Goal: Transaction & Acquisition: Purchase product/service

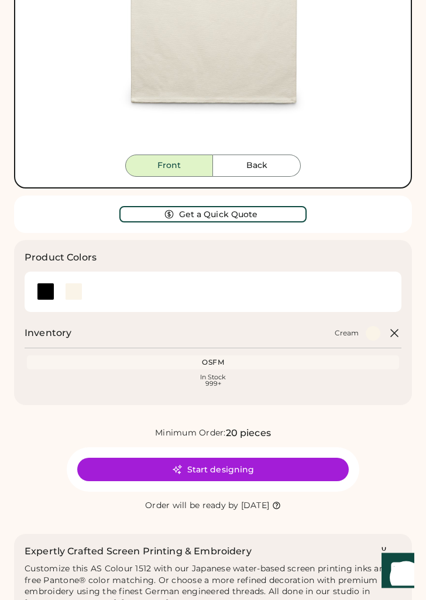
scroll to position [382, 0]
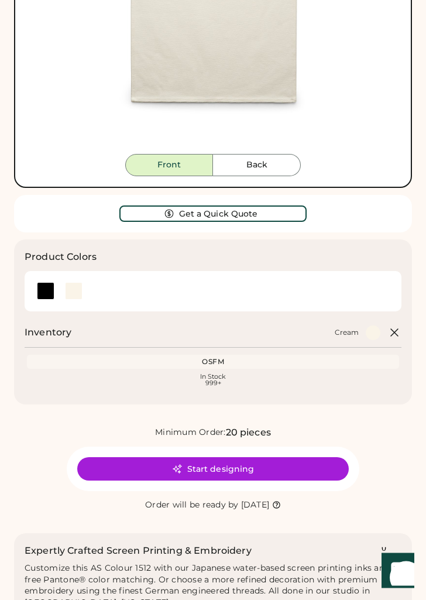
click at [307, 463] on button "Start designing" at bounding box center [213, 469] width 272 height 23
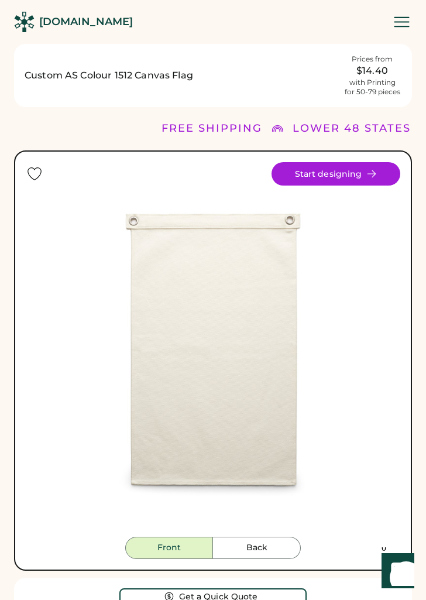
click at [82, 22] on div "[DOMAIN_NAME]" at bounding box center [86, 22] width 94 height 15
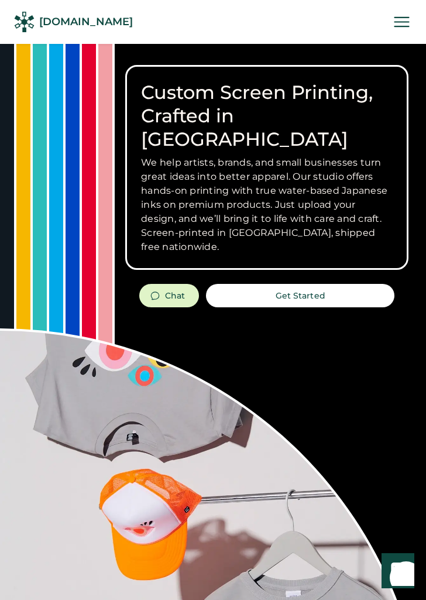
click at [336, 284] on button "Get Started" at bounding box center [300, 295] width 189 height 23
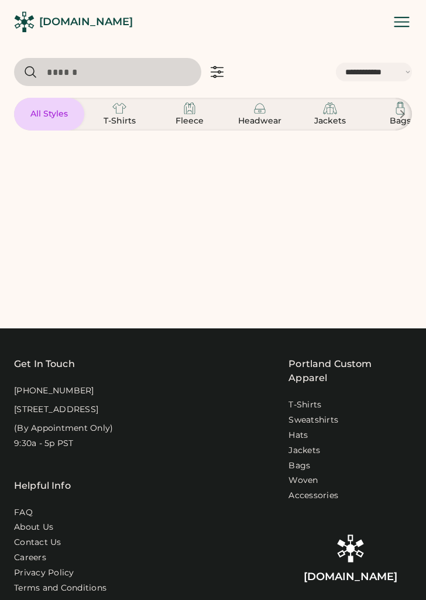
select select "*****"
select select "*"
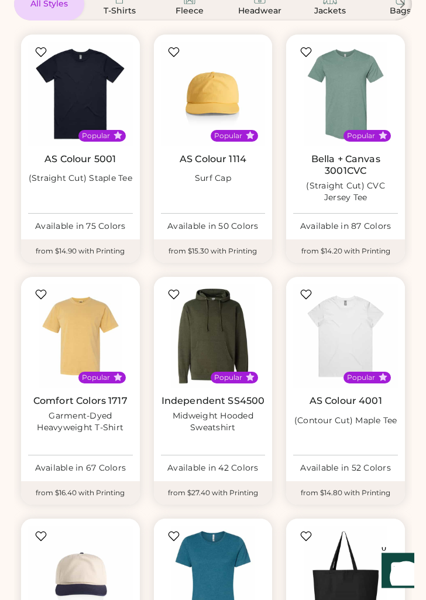
scroll to position [110, 0]
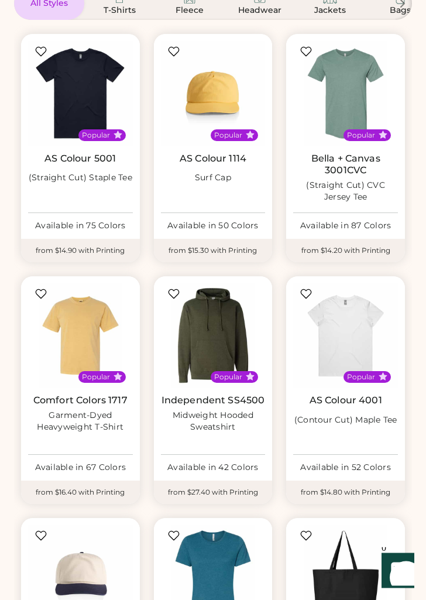
click at [83, 341] on img at bounding box center [80, 336] width 105 height 105
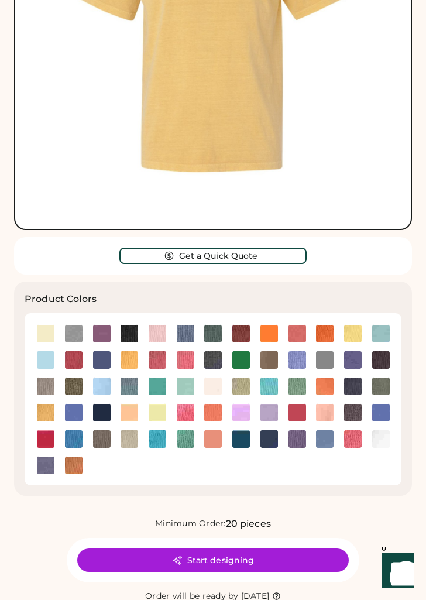
scroll to position [321, 0]
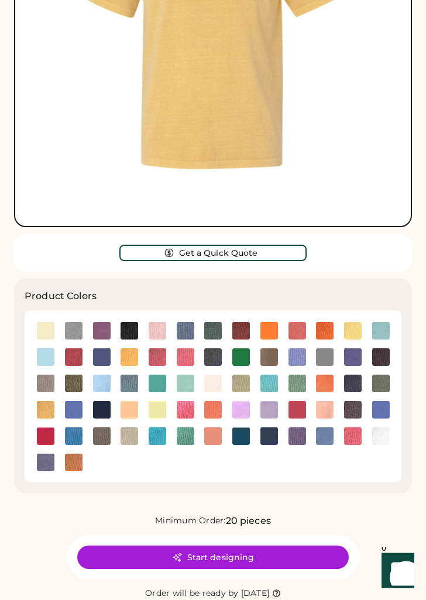
click at [374, 380] on img at bounding box center [382, 384] width 18 height 18
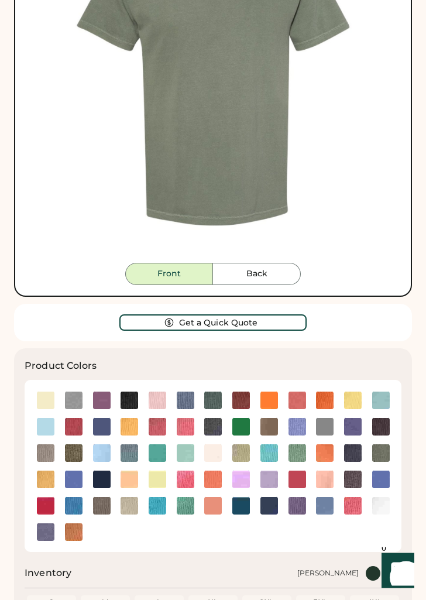
scroll to position [273, 0]
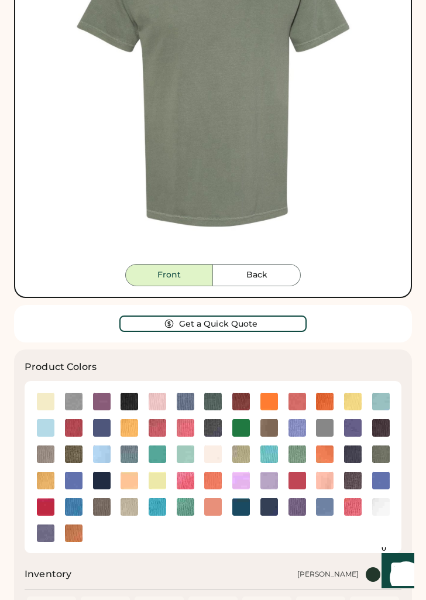
click at [241, 428] on img at bounding box center [242, 428] width 18 height 18
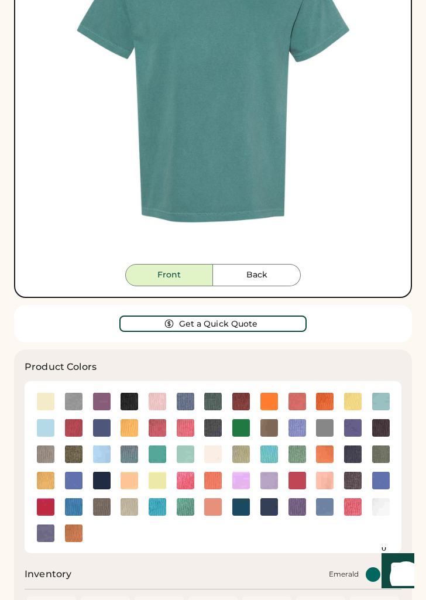
click at [183, 509] on img at bounding box center [186, 507] width 18 height 18
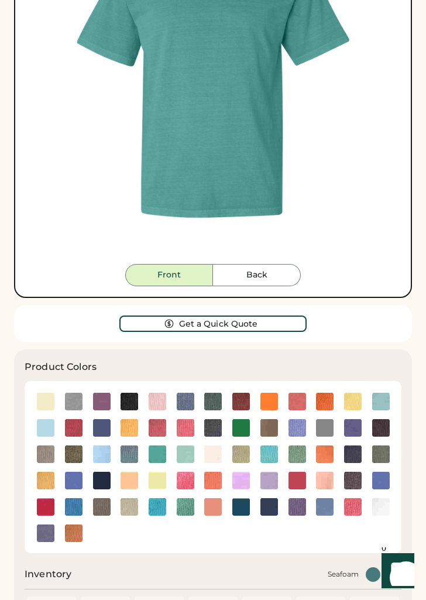
click at [103, 506] on img at bounding box center [102, 507] width 18 height 18
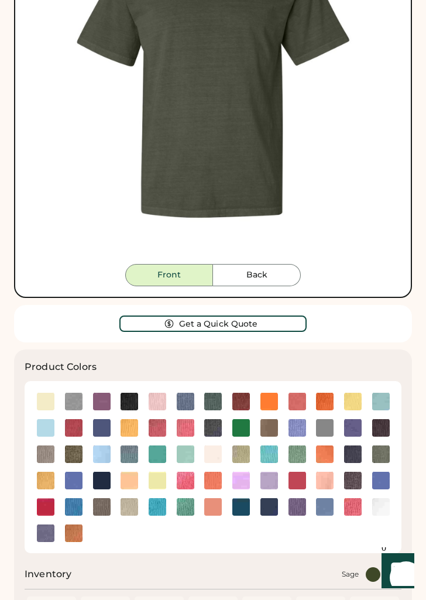
click at [77, 453] on img at bounding box center [74, 455] width 18 height 18
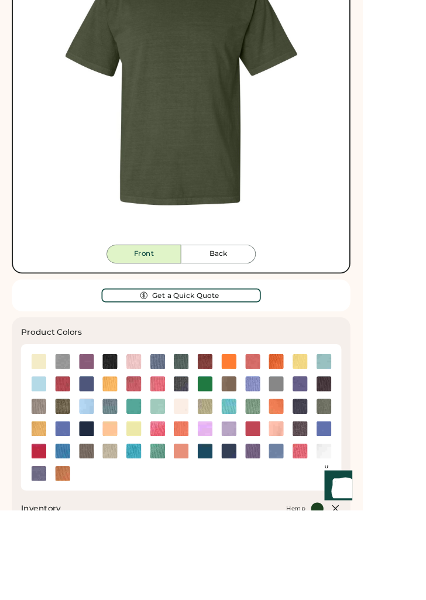
scroll to position [250, 0]
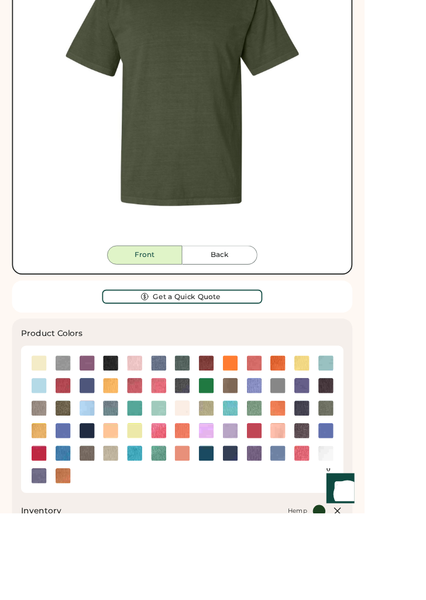
click at [243, 448] on img at bounding box center [242, 451] width 18 height 18
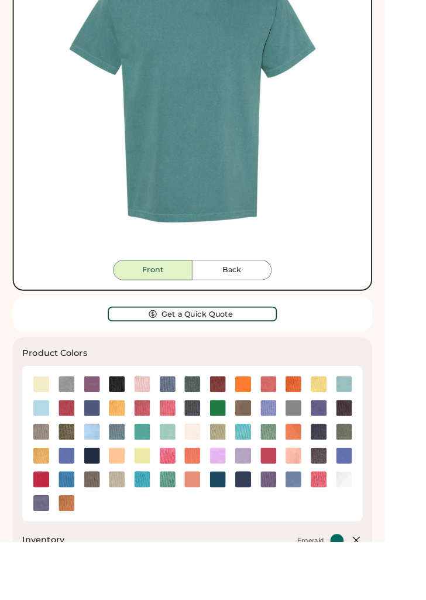
click at [271, 448] on img at bounding box center [270, 452] width 18 height 18
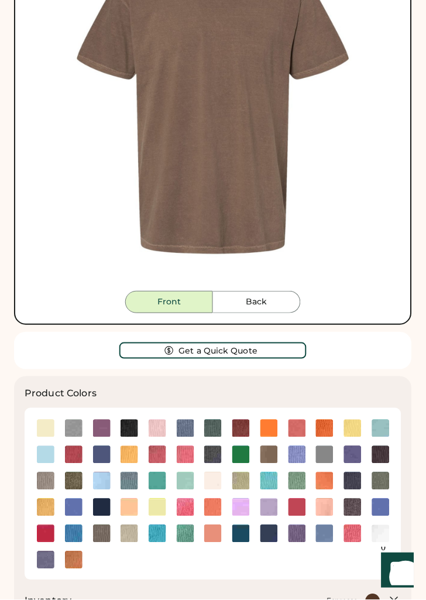
click at [382, 480] on img at bounding box center [382, 482] width 18 height 18
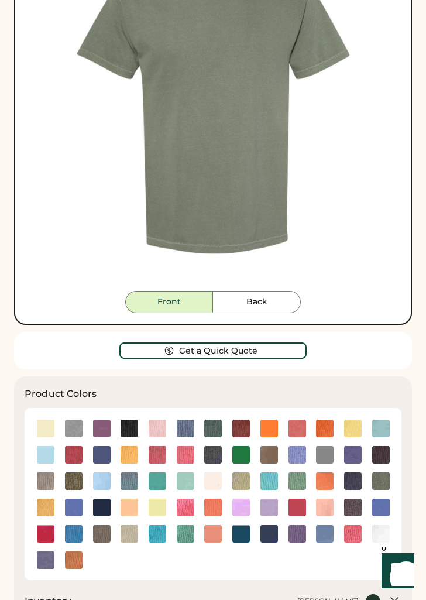
click at [187, 534] on img at bounding box center [186, 534] width 18 height 18
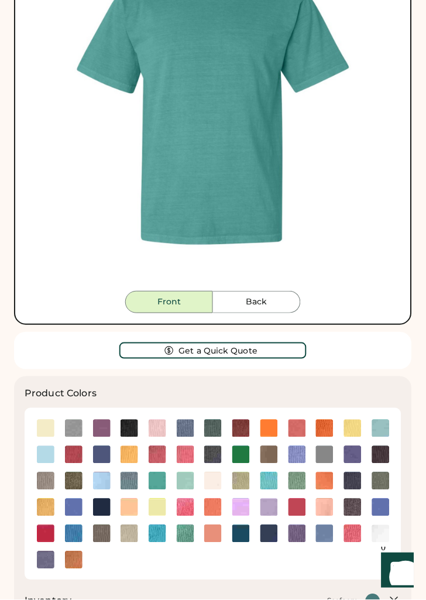
click at [73, 476] on img at bounding box center [74, 482] width 18 height 18
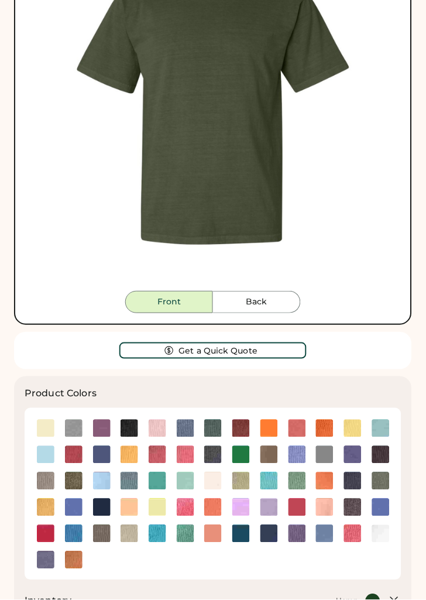
click at [246, 532] on img at bounding box center [242, 534] width 18 height 18
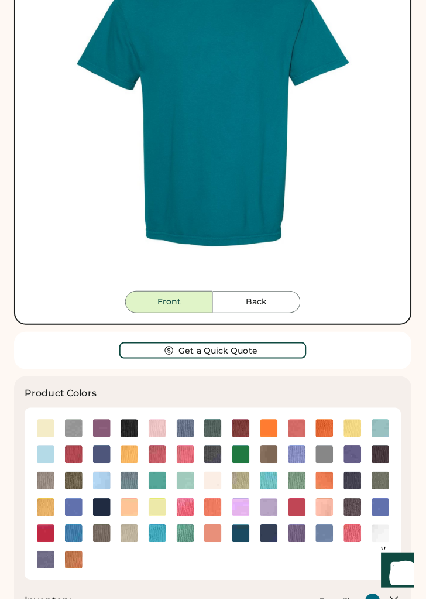
click at [326, 530] on img at bounding box center [325, 534] width 18 height 18
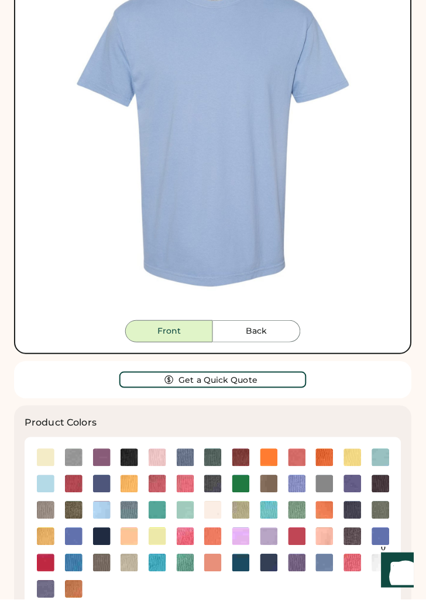
scroll to position [217, 0]
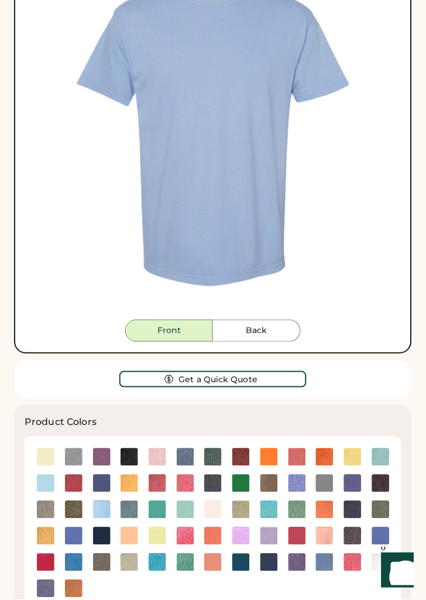
click at [217, 452] on img at bounding box center [213, 458] width 18 height 18
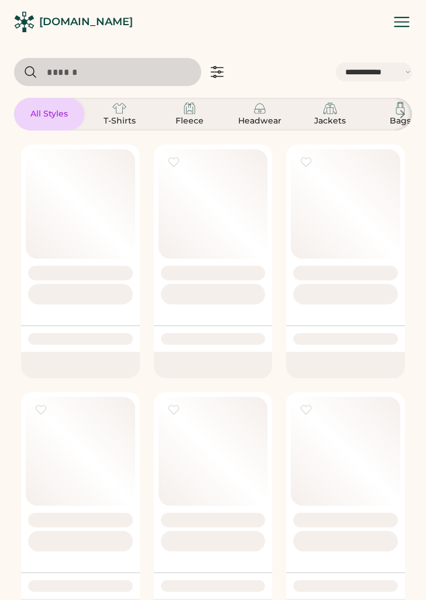
select select "*****"
select select "*"
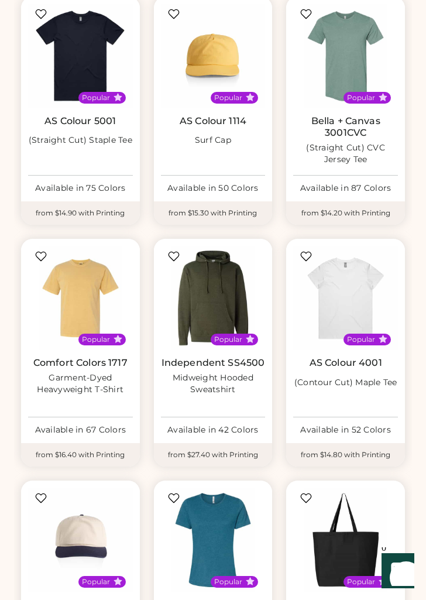
click at [96, 389] on div "Garment-Dyed Heavyweight T-Shirt" at bounding box center [80, 384] width 105 height 23
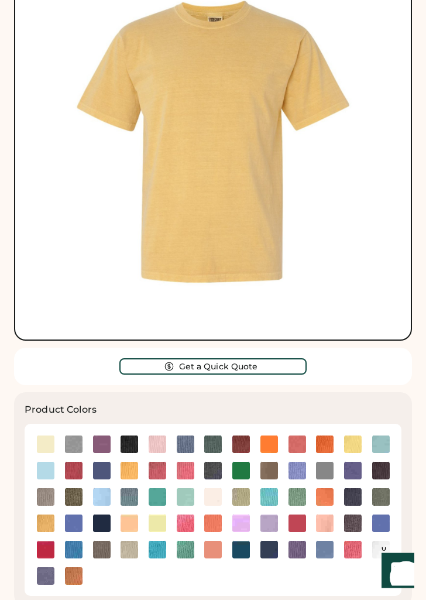
scroll to position [213, 0]
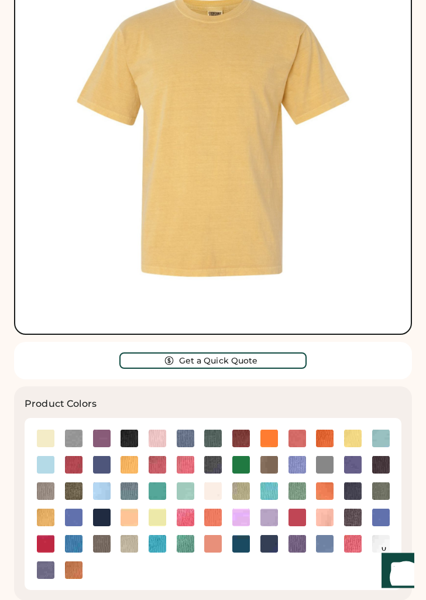
click at [73, 435] on img at bounding box center [74, 440] width 18 height 18
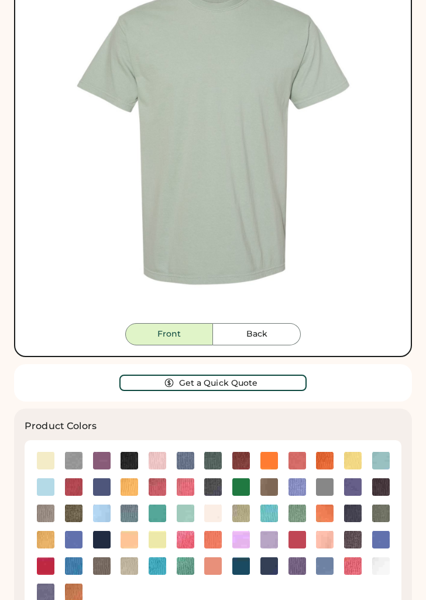
click at [132, 517] on img at bounding box center [130, 514] width 18 height 18
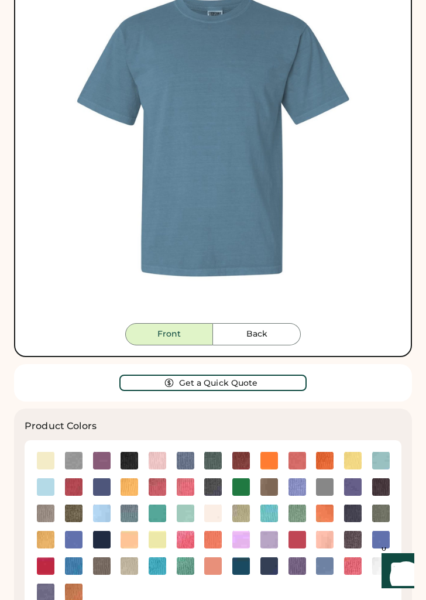
click at [214, 457] on img at bounding box center [213, 461] width 18 height 18
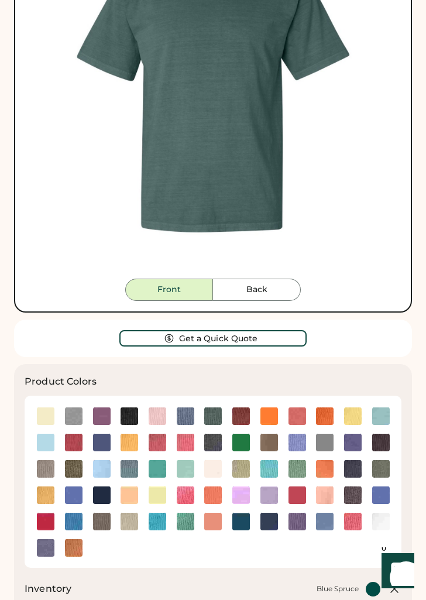
scroll to position [258, 0]
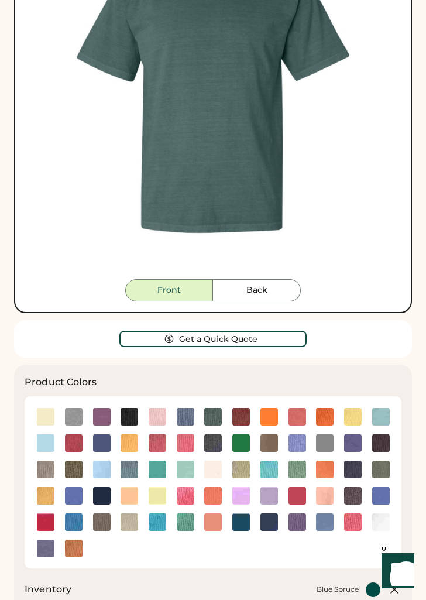
click at [131, 521] on img at bounding box center [130, 523] width 18 height 18
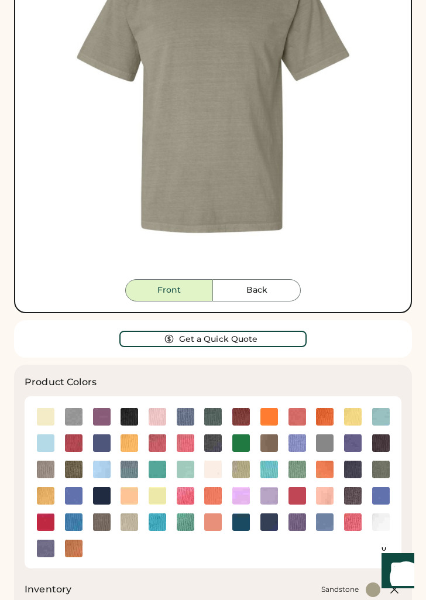
click at [217, 440] on img at bounding box center [213, 444] width 18 height 18
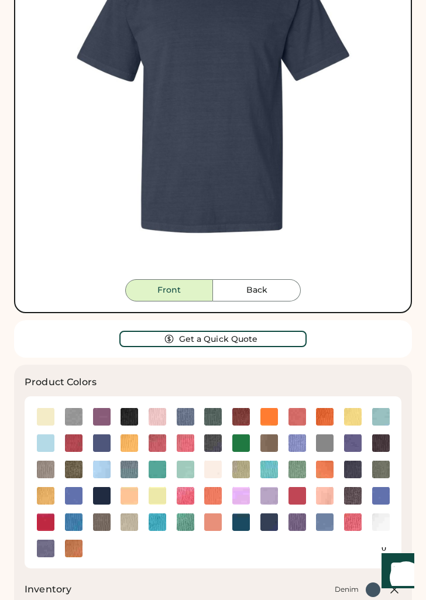
click at [217, 413] on img at bounding box center [213, 417] width 18 height 18
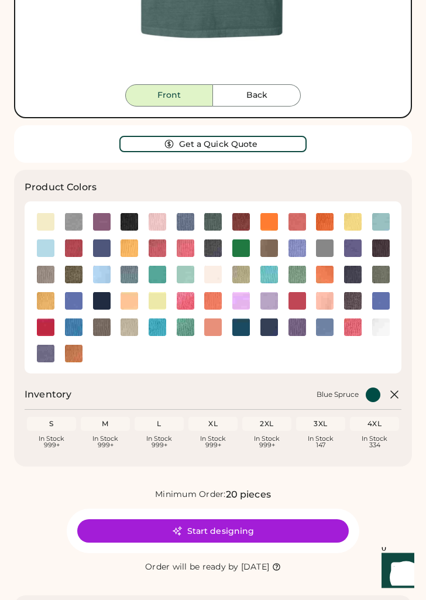
scroll to position [503, 0]
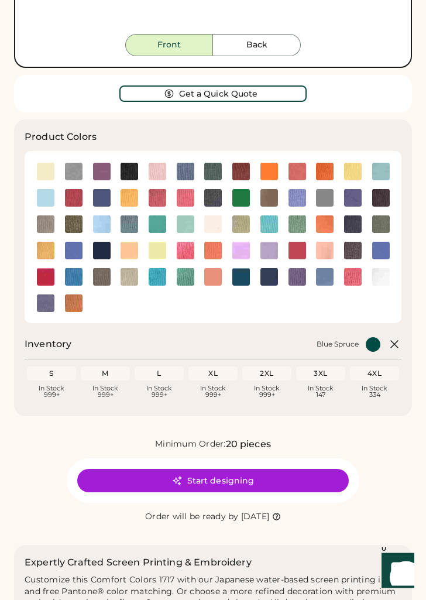
click at [316, 477] on button "Start designing" at bounding box center [213, 481] width 272 height 23
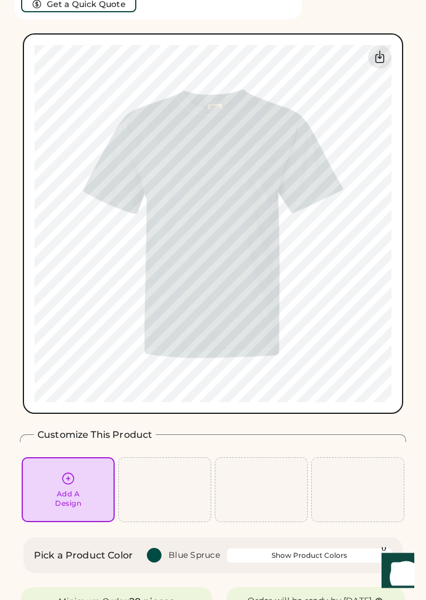
scroll to position [108, 0]
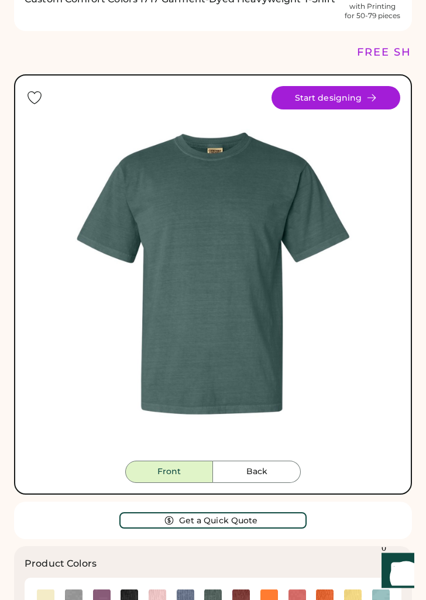
scroll to position [71, 0]
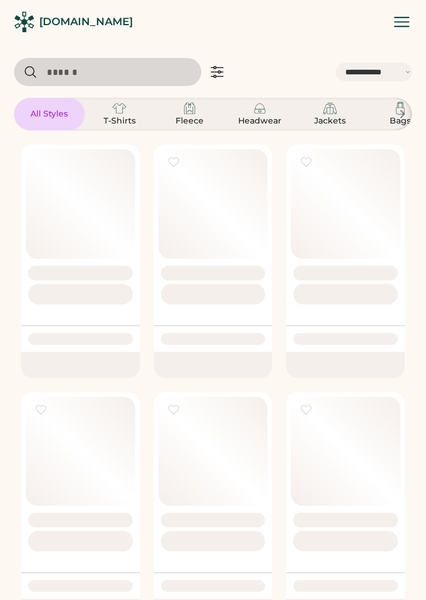
select select "*****"
select select "*"
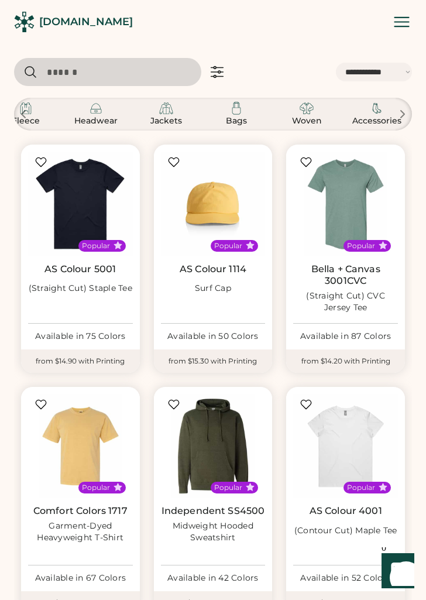
scroll to position [0, 164]
click at [374, 115] on img at bounding box center [377, 108] width 14 height 14
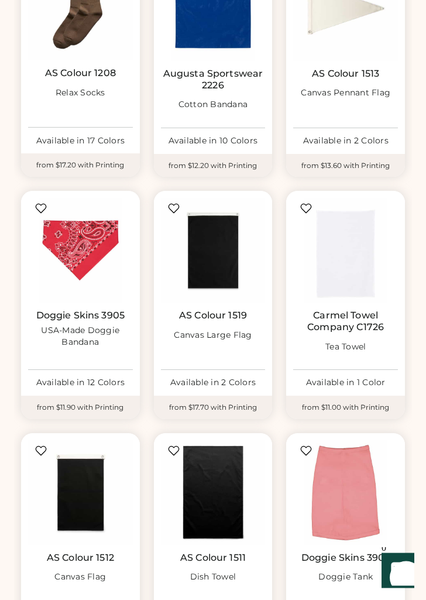
scroll to position [223, 0]
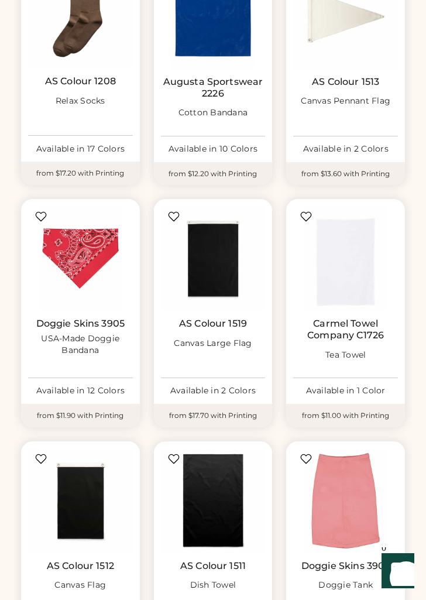
click at [221, 272] on img at bounding box center [213, 258] width 105 height 105
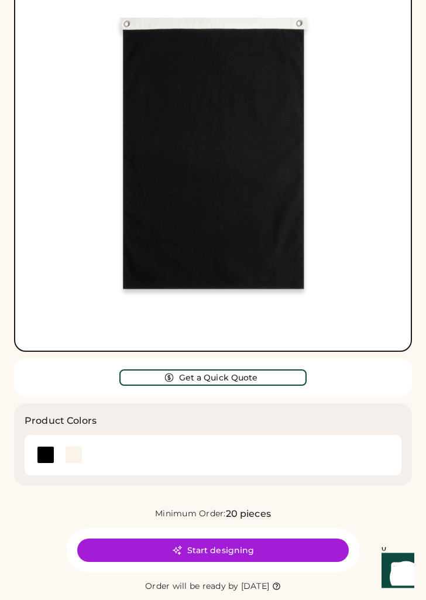
scroll to position [198, 0]
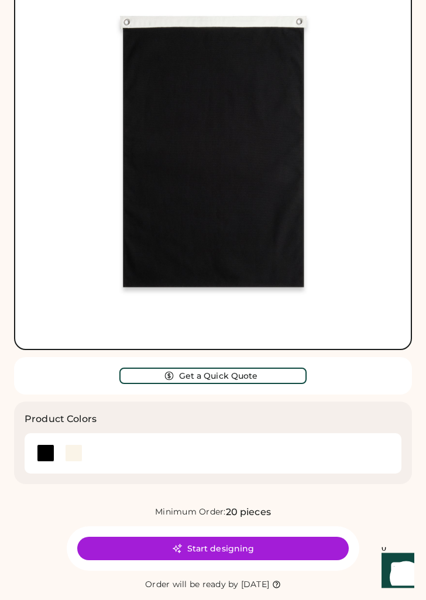
click at [74, 454] on div at bounding box center [74, 454] width 18 height 18
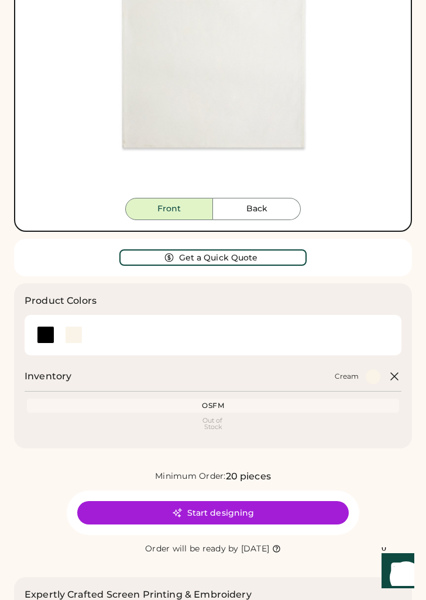
scroll to position [351, 0]
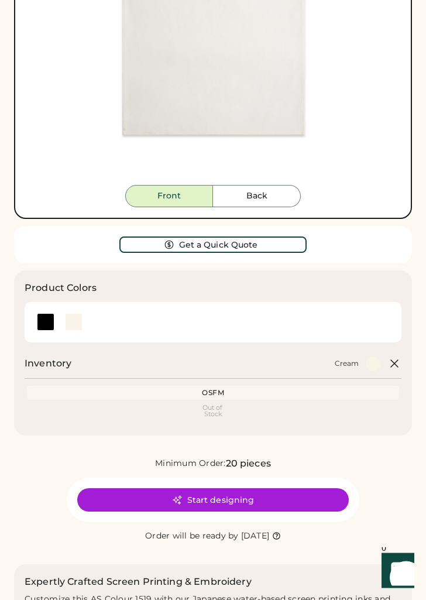
click at [251, 499] on button "Start designing" at bounding box center [213, 500] width 272 height 23
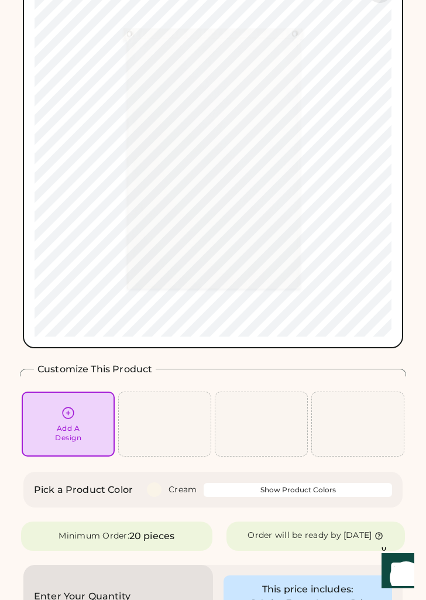
scroll to position [164, 0]
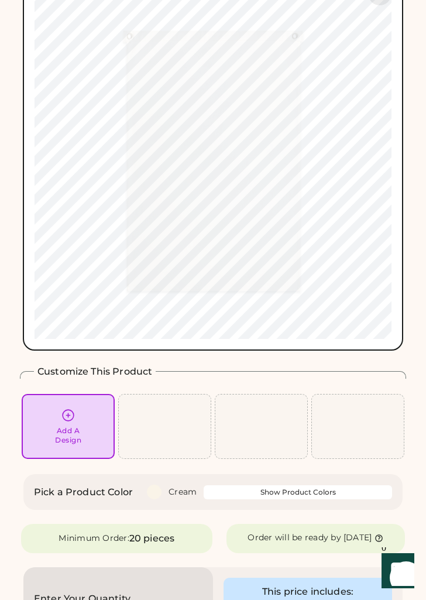
click at [70, 424] on div "Add A Design" at bounding box center [68, 426] width 84 height 37
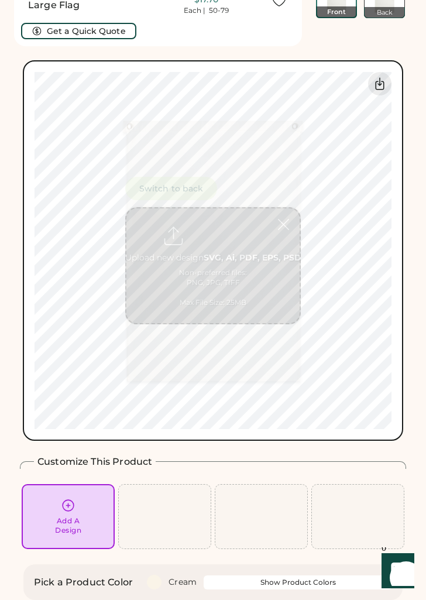
scroll to position [44, 0]
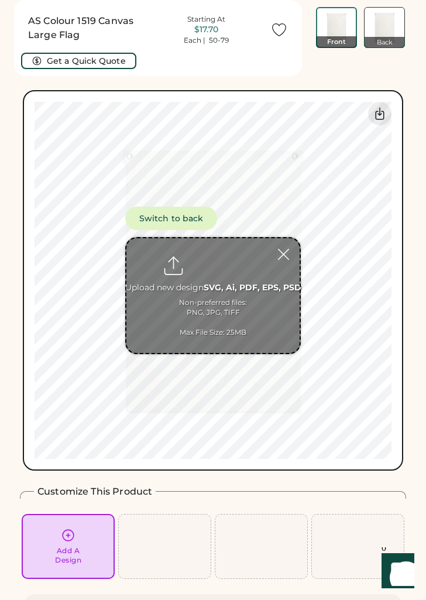
click at [230, 291] on input "file" at bounding box center [213, 295] width 173 height 115
type input "**********"
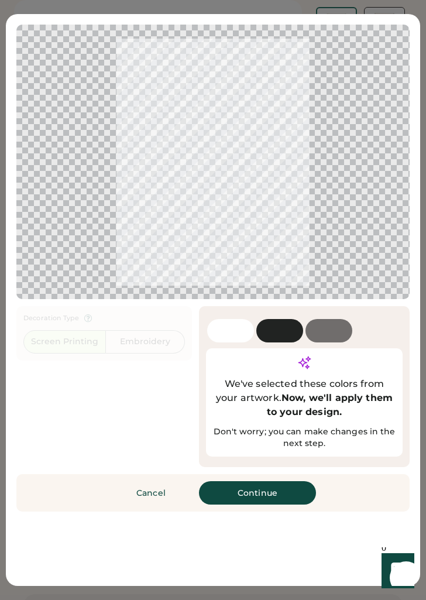
click at [281, 498] on button "Continue" at bounding box center [257, 492] width 117 height 23
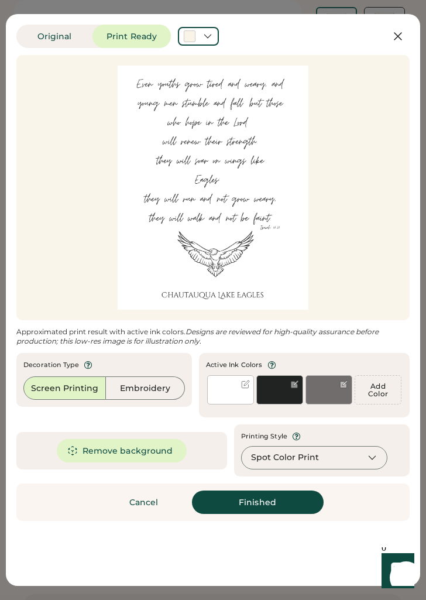
click at [237, 305] on div at bounding box center [213, 188] width 373 height 244
click at [237, 389] on div at bounding box center [230, 389] width 47 height 29
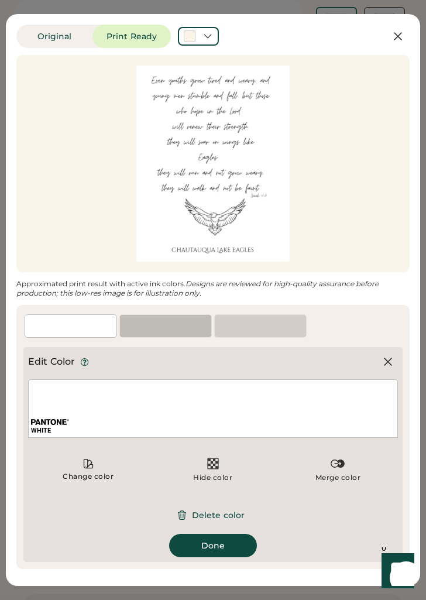
click at [228, 513] on button "Delete color" at bounding box center [213, 515] width 91 height 23
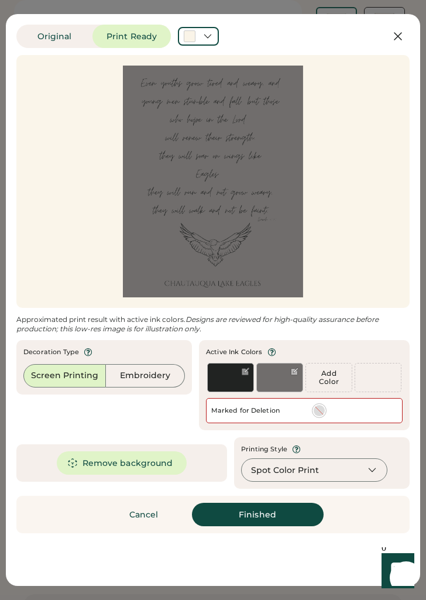
click at [148, 463] on button "Remove background" at bounding box center [122, 463] width 131 height 23
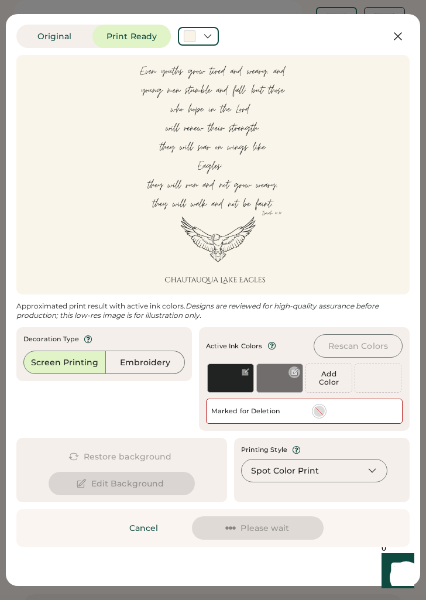
click at [278, 375] on div at bounding box center [280, 378] width 47 height 29
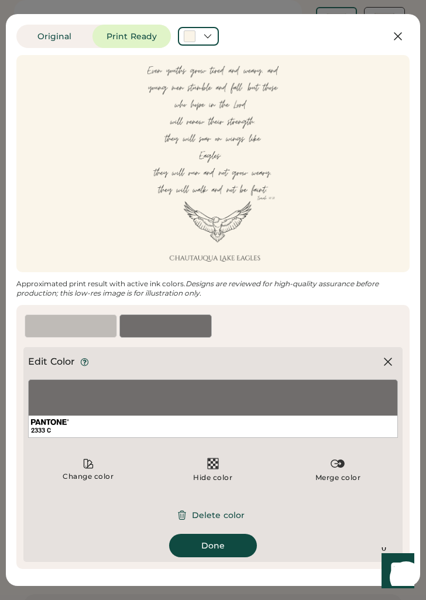
click at [222, 514] on button "Delete color" at bounding box center [213, 515] width 91 height 23
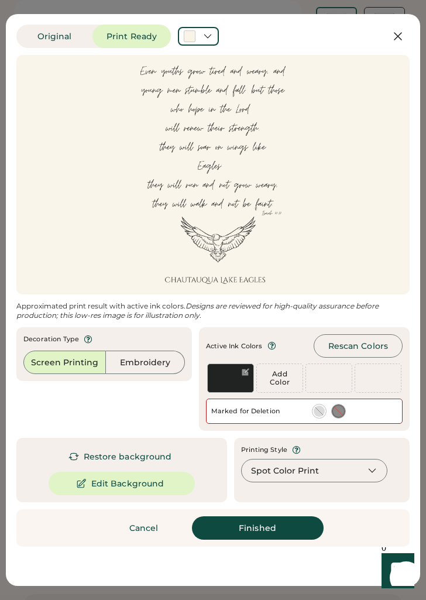
click at [272, 527] on button "Finished" at bounding box center [258, 528] width 132 height 23
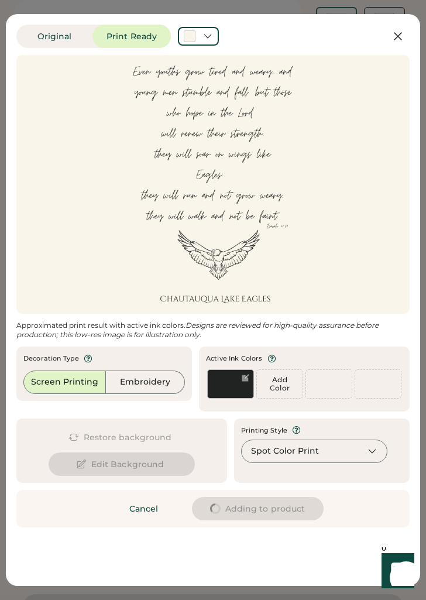
type input "****"
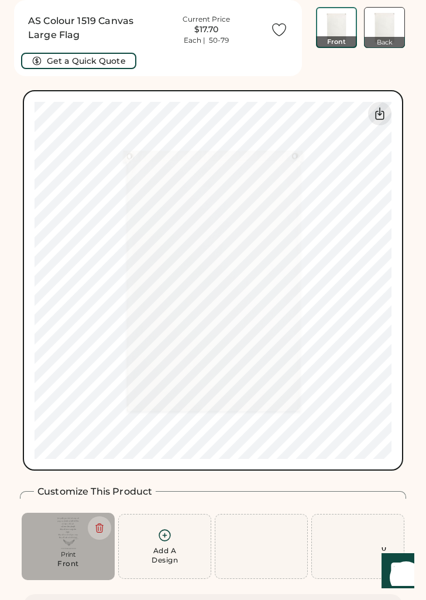
type input "****"
type input "*****"
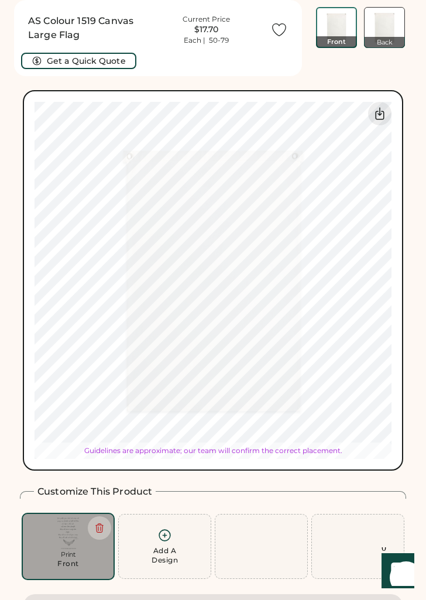
type input "*****"
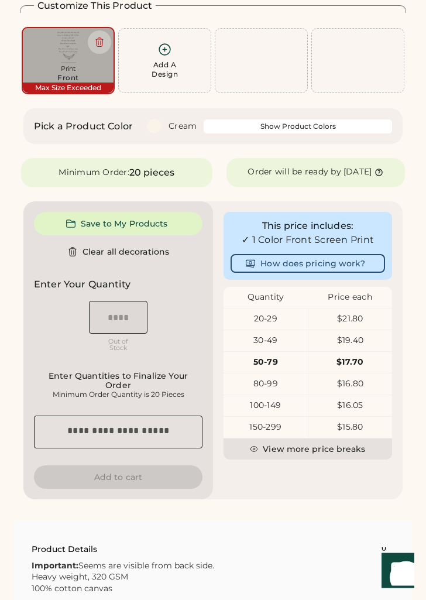
scroll to position [530, 0]
click at [293, 316] on div "20-29" at bounding box center [266, 319] width 84 height 12
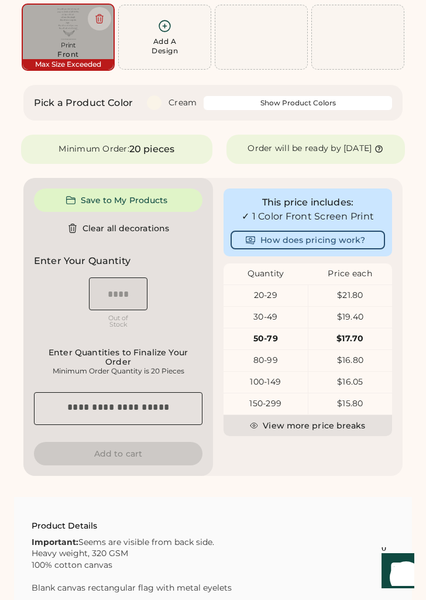
scroll to position [556, 0]
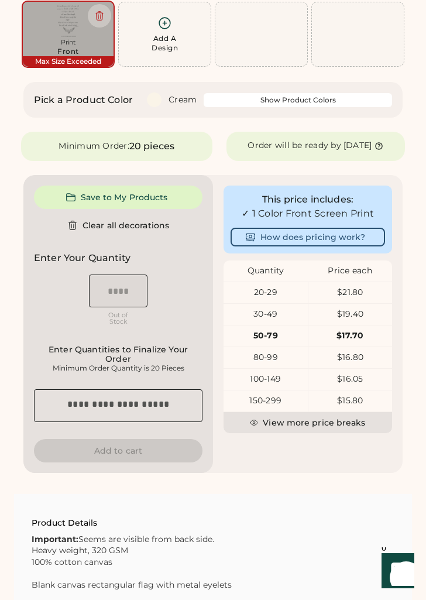
click at [136, 349] on div "Enter Quantities to Finalize Your Order" at bounding box center [118, 354] width 162 height 19
click at [132, 365] on div "Minimum Order Quantity is 20 Pieces" at bounding box center [118, 368] width 162 height 9
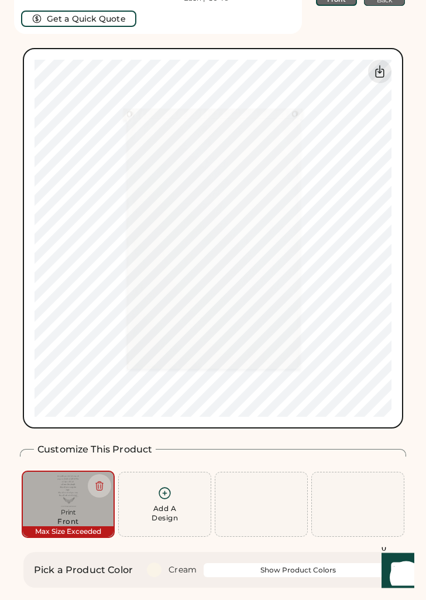
scroll to position [84, 0]
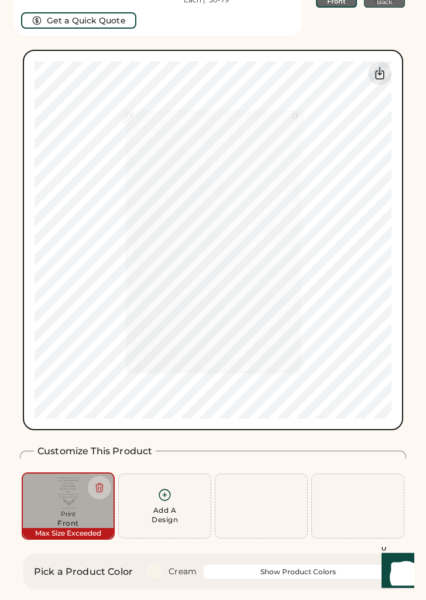
type input "*****"
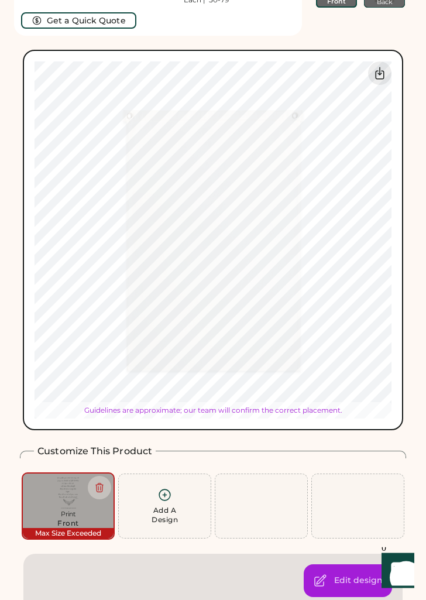
scroll to position [84, 0]
type input "*****"
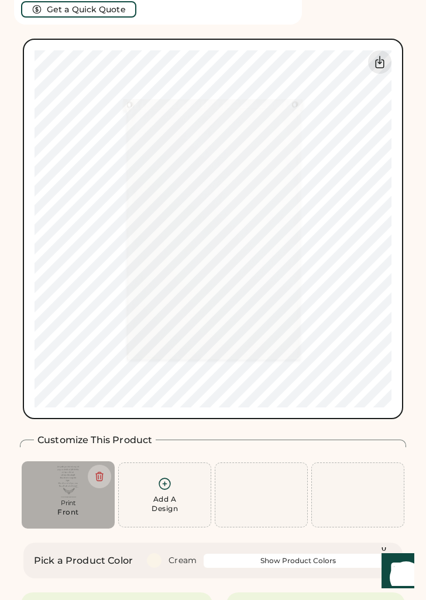
scroll to position [93, 0]
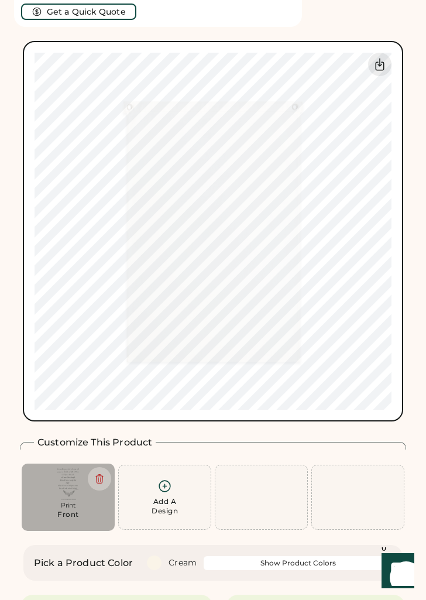
type input "*****"
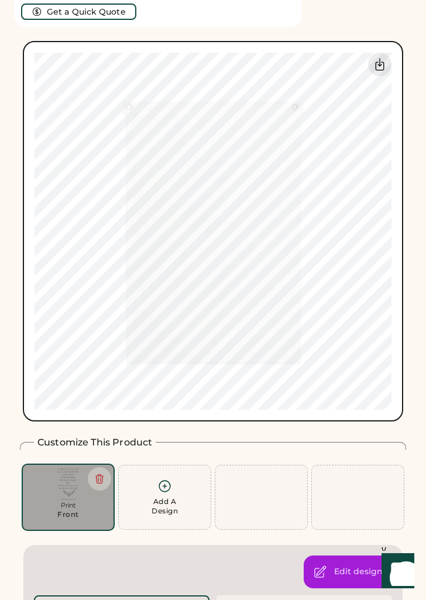
click at [62, 500] on img at bounding box center [68, 485] width 84 height 32
type input "****"
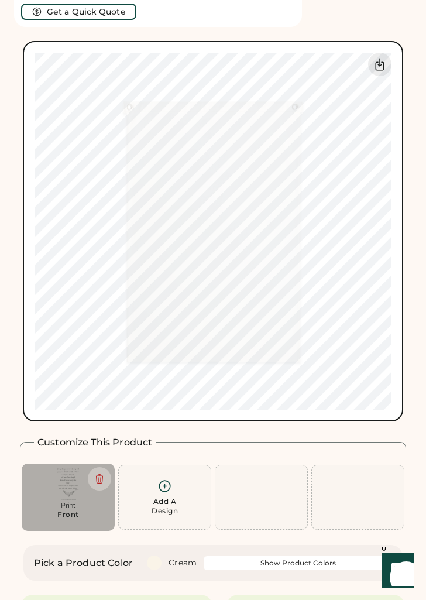
click at [73, 500] on img at bounding box center [68, 485] width 84 height 32
type input "*****"
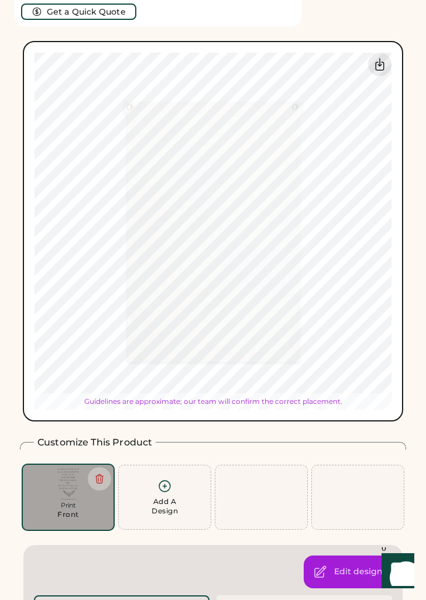
type input "*****"
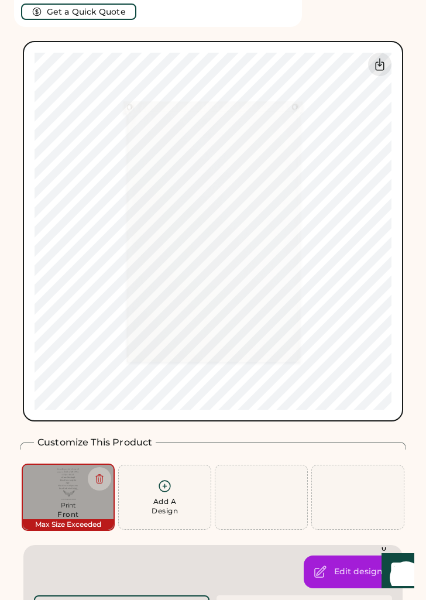
click at [312, 443] on div at bounding box center [281, 446] width 251 height 8
type input "*****"
type input "****"
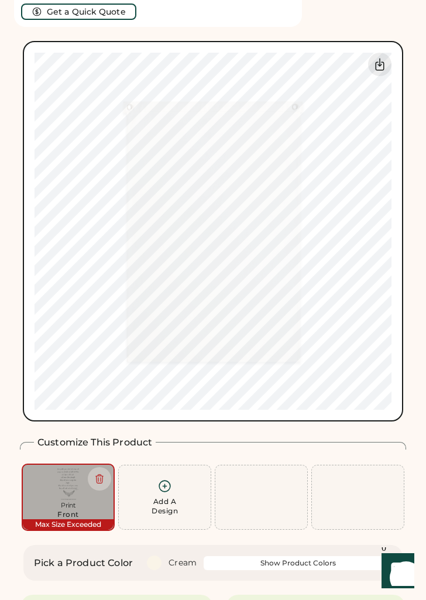
type input "*****"
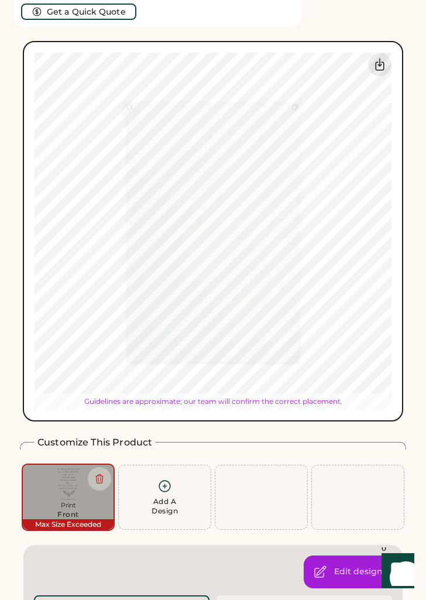
type input "*****"
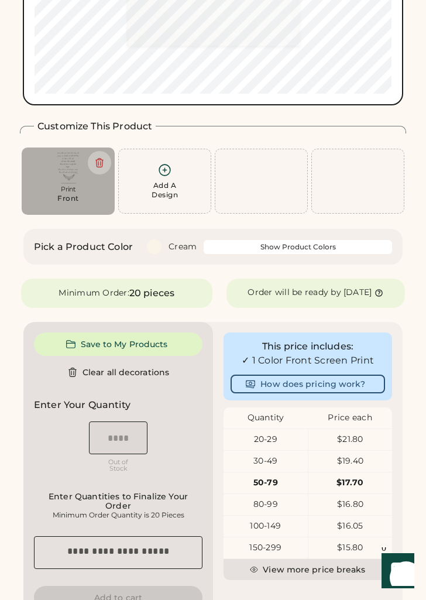
scroll to position [416, 0]
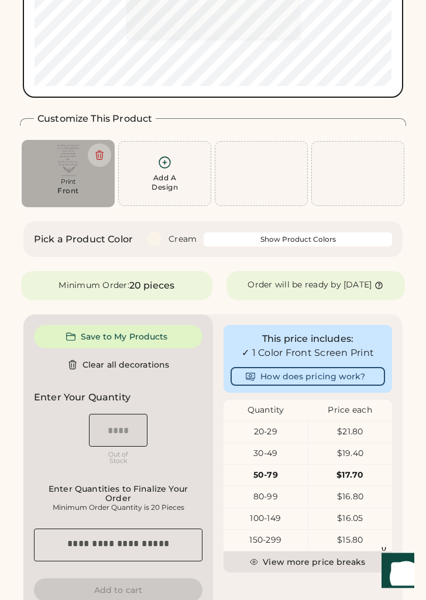
click at [186, 440] on div "OSFM Loading Inventory Out of Stock" at bounding box center [118, 441] width 169 height 59
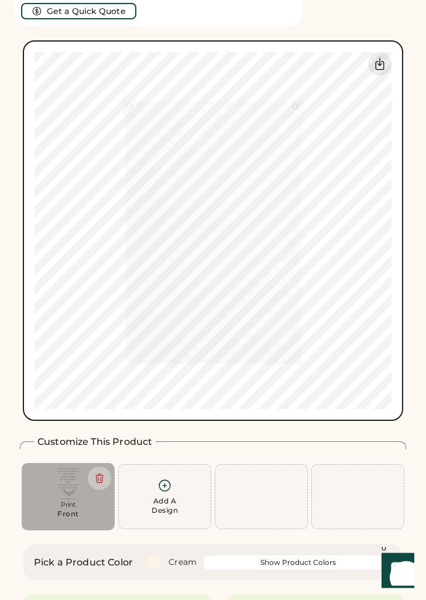
scroll to position [71, 0]
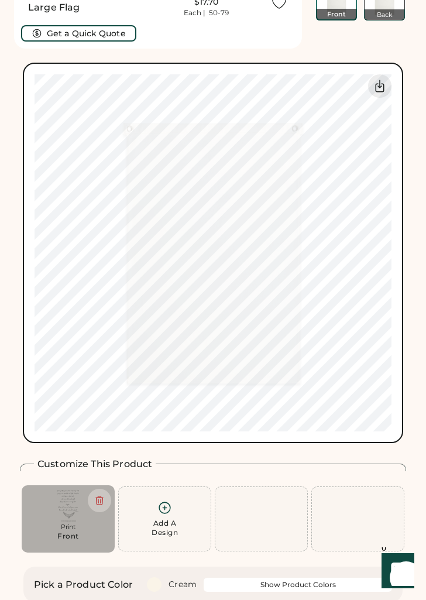
type input "*****"
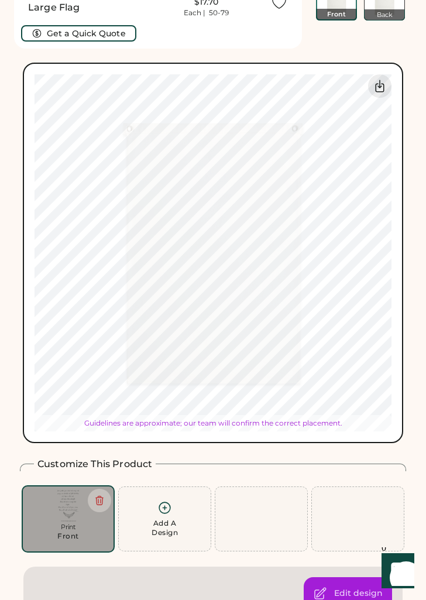
type input "*****"
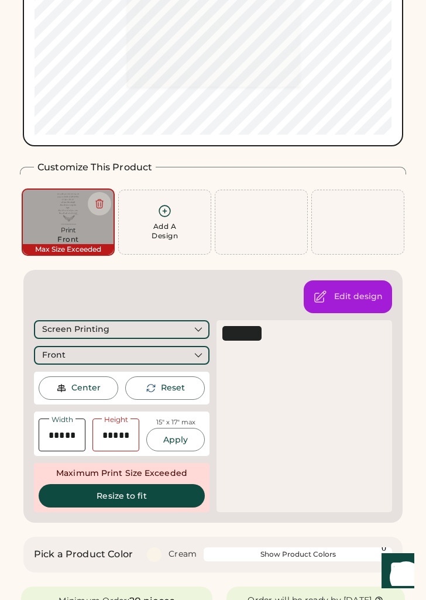
scroll to position [371, 0]
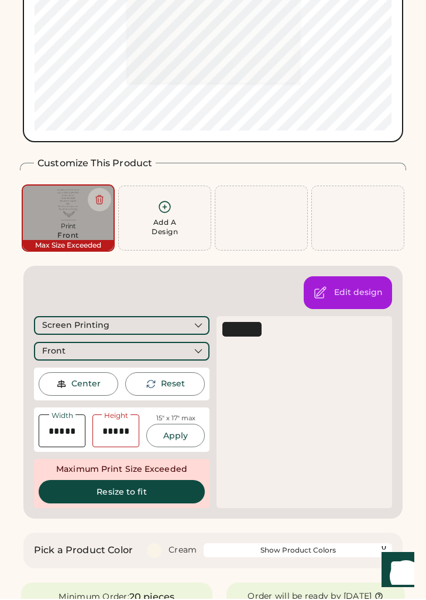
click at [95, 385] on div "Center" at bounding box center [85, 386] width 29 height 12
click at [183, 432] on button "Apply" at bounding box center [175, 435] width 59 height 23
click at [177, 435] on button "Apply" at bounding box center [175, 435] width 59 height 23
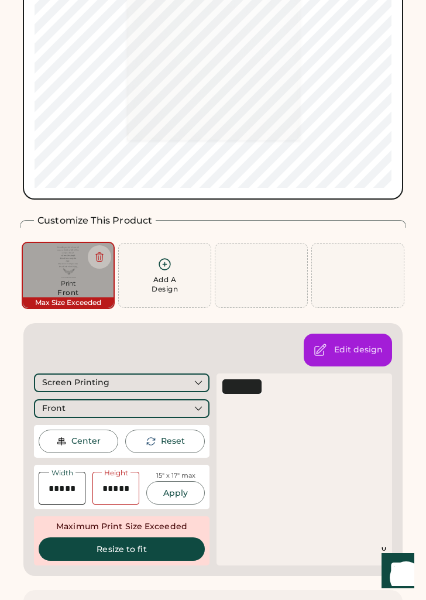
scroll to position [312, 0]
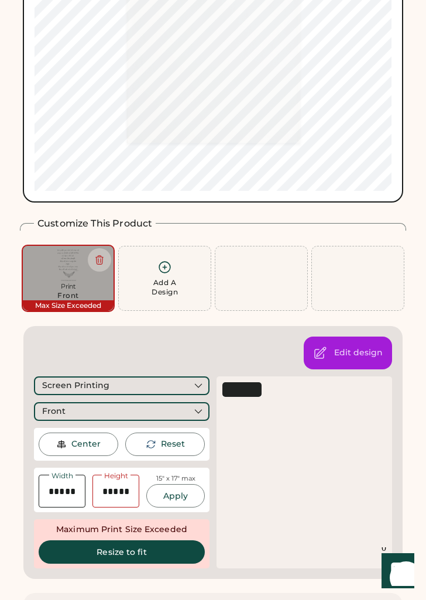
click at [175, 496] on button "Apply" at bounding box center [175, 495] width 59 height 23
click at [121, 488] on input "input" at bounding box center [116, 491] width 47 height 33
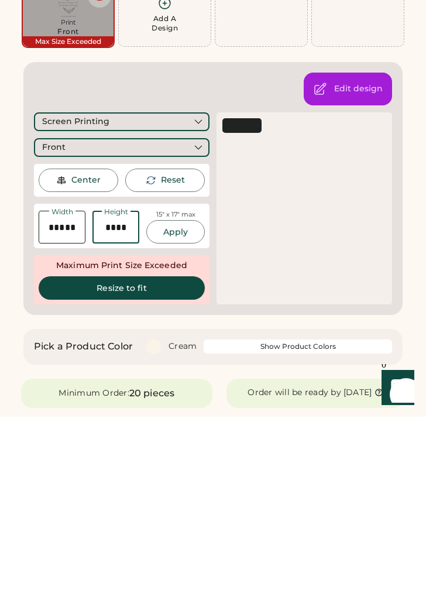
click at [128, 394] on input "input" at bounding box center [116, 410] width 47 height 33
type input "*****"
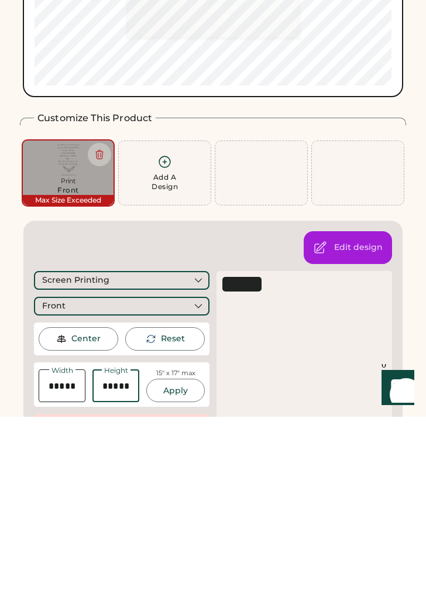
click at [181, 562] on button "Apply" at bounding box center [175, 573] width 59 height 23
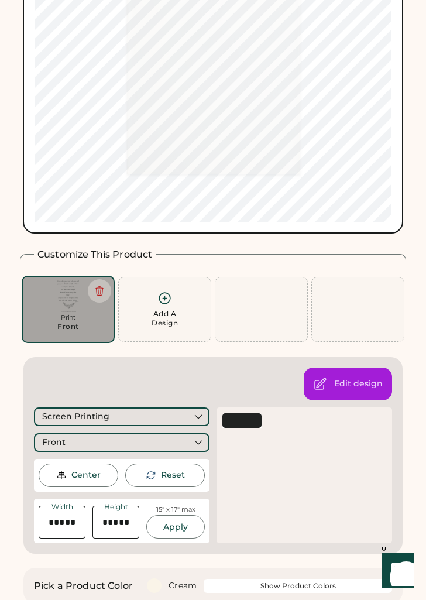
scroll to position [290, 0]
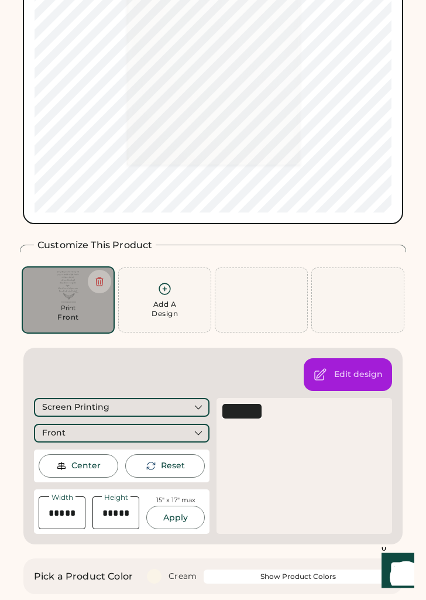
click at [71, 515] on input "input" at bounding box center [62, 513] width 47 height 33
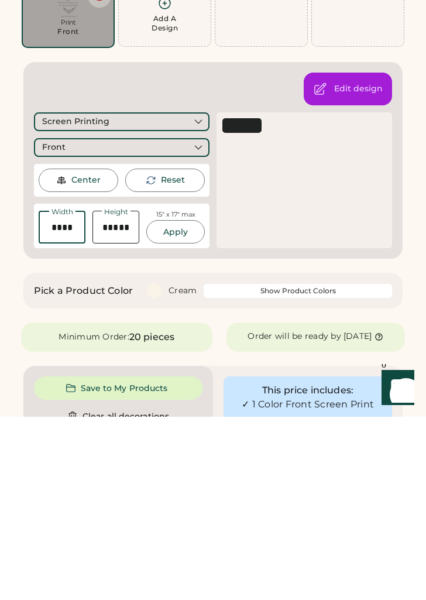
type input "*****"
click at [179, 404] on button "Apply" at bounding box center [175, 415] width 59 height 23
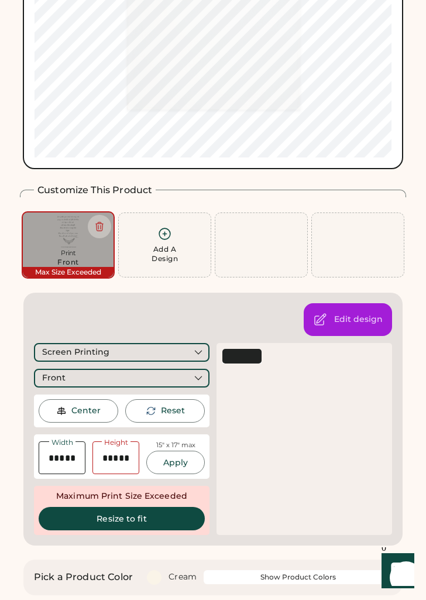
scroll to position [355, 0]
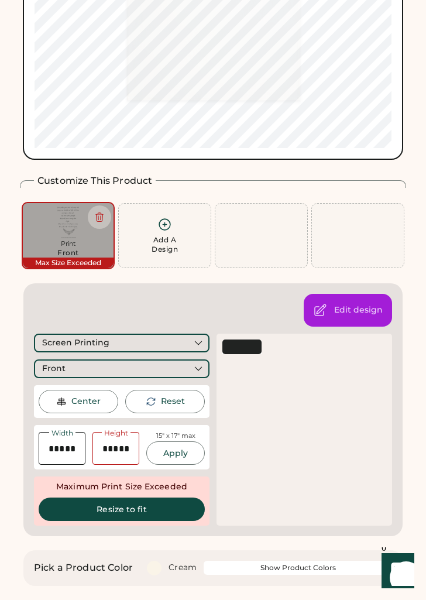
click at [74, 451] on input "input" at bounding box center [62, 448] width 47 height 33
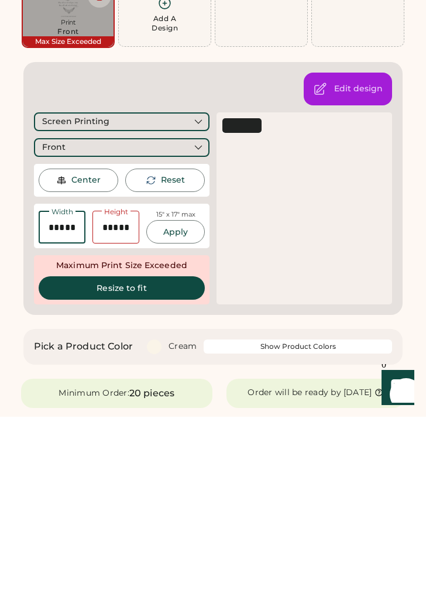
click at [176, 358] on div "Reset" at bounding box center [173, 364] width 24 height 12
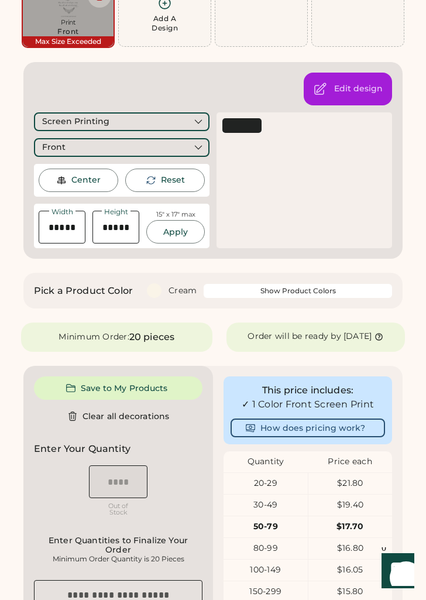
click at [174, 179] on div "Reset" at bounding box center [173, 181] width 24 height 12
click at [177, 177] on div "Reset" at bounding box center [173, 181] width 24 height 12
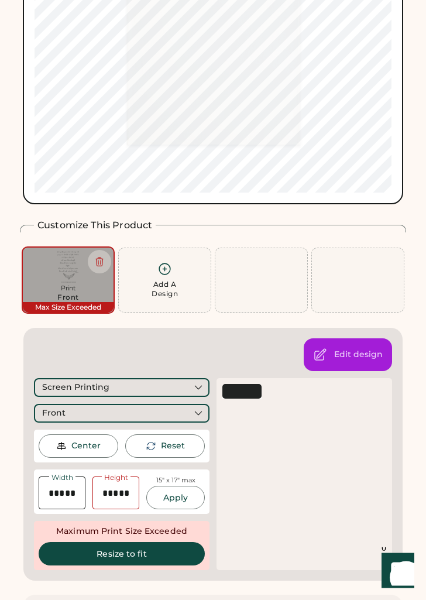
scroll to position [333, 0]
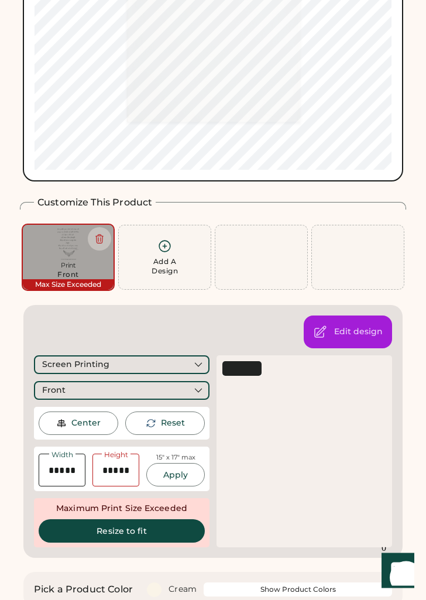
click at [85, 422] on div "Center" at bounding box center [85, 424] width 29 height 12
click at [143, 529] on button "Resize to fit" at bounding box center [122, 531] width 166 height 23
type input "*****"
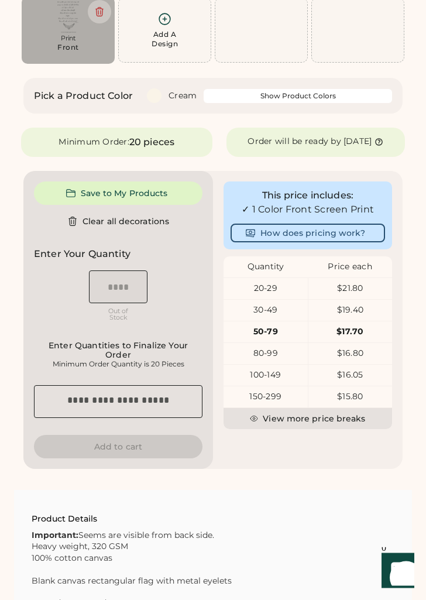
scroll to position [561, 0]
click at [168, 195] on button "Save to My Products" at bounding box center [118, 193] width 169 height 23
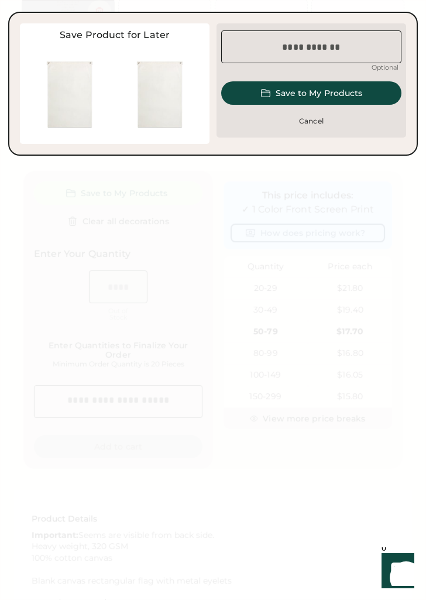
click at [354, 46] on input "input" at bounding box center [311, 46] width 180 height 33
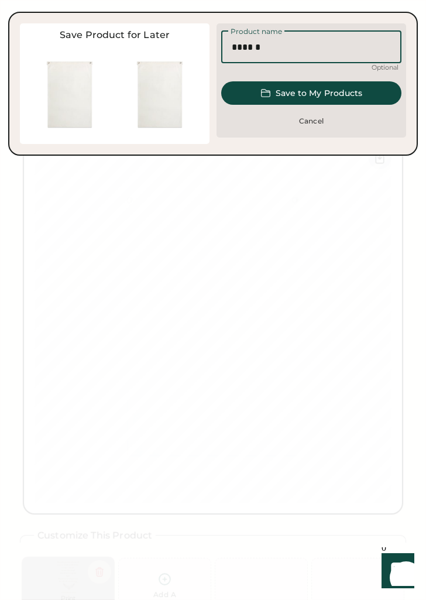
scroll to position [0, 0]
type input "**********"
click at [370, 91] on button "Save to My Products" at bounding box center [311, 92] width 180 height 23
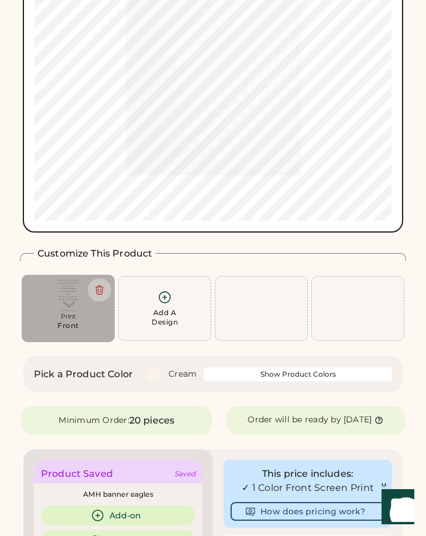
click at [176, 306] on div "Add A Design" at bounding box center [164, 308] width 85 height 37
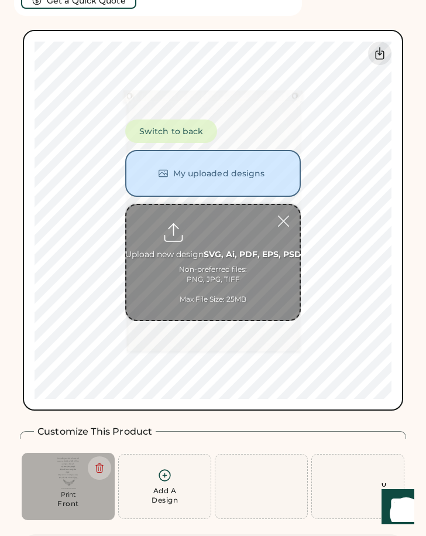
scroll to position [44, 0]
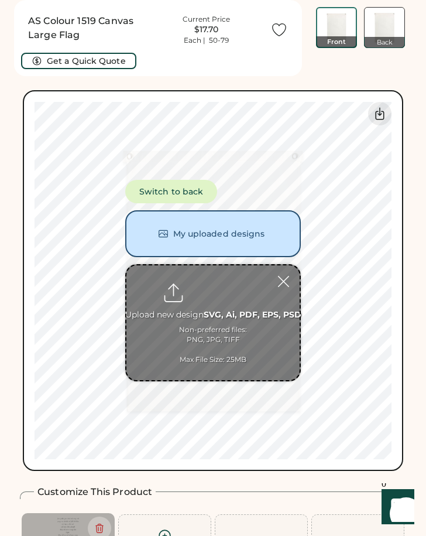
click at [216, 292] on input "file" at bounding box center [213, 322] width 173 height 115
type input "**********"
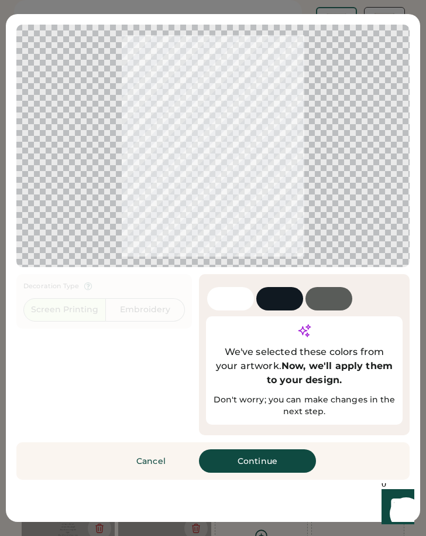
click at [233, 435] on button "Continue" at bounding box center [257, 460] width 117 height 23
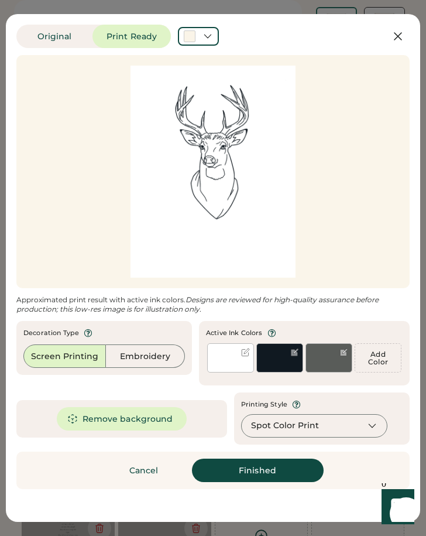
click at [160, 431] on button "Remove background" at bounding box center [122, 418] width 131 height 23
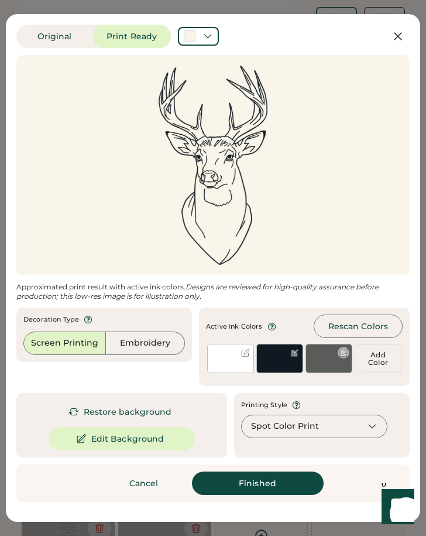
click at [233, 373] on div at bounding box center [329, 358] width 47 height 29
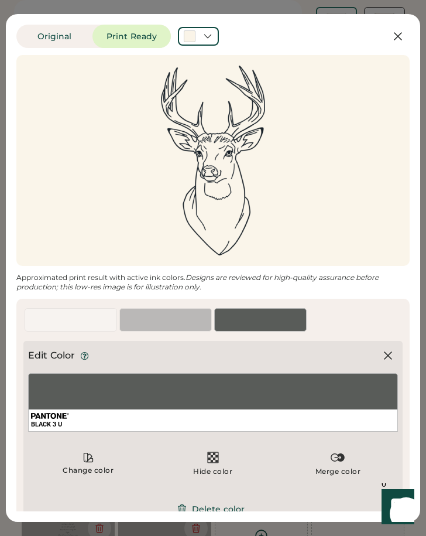
click at [227, 435] on button "Delete color" at bounding box center [213, 508] width 91 height 23
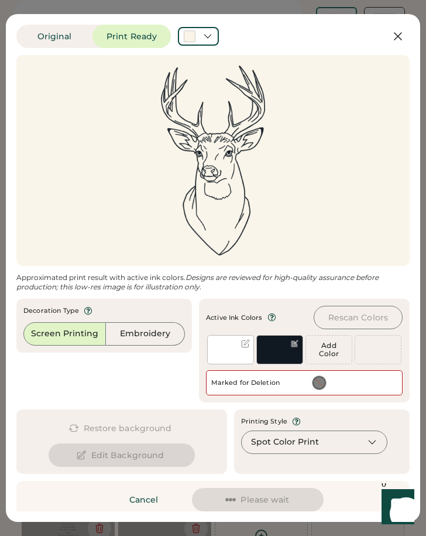
click at [233, 360] on div at bounding box center [230, 349] width 47 height 29
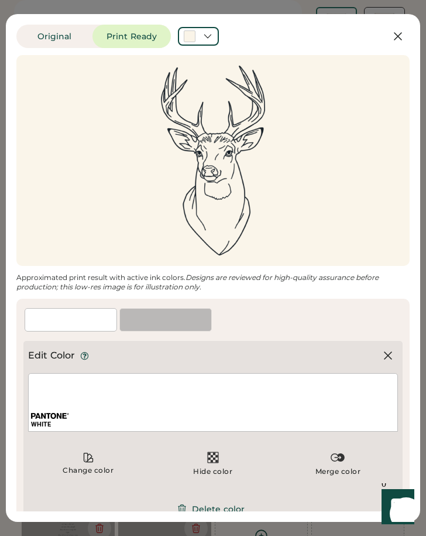
click at [220, 435] on button "Delete color" at bounding box center [213, 508] width 91 height 23
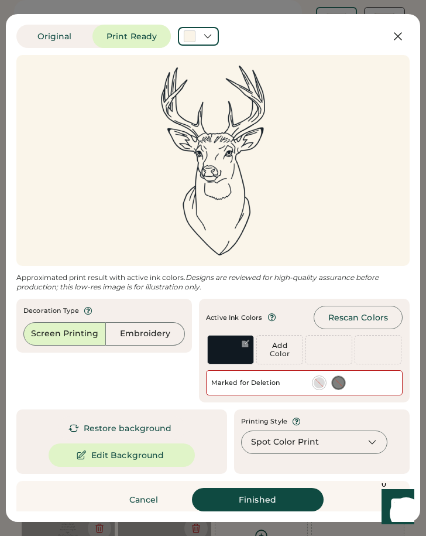
click at [233, 435] on button "Finished" at bounding box center [258, 499] width 132 height 23
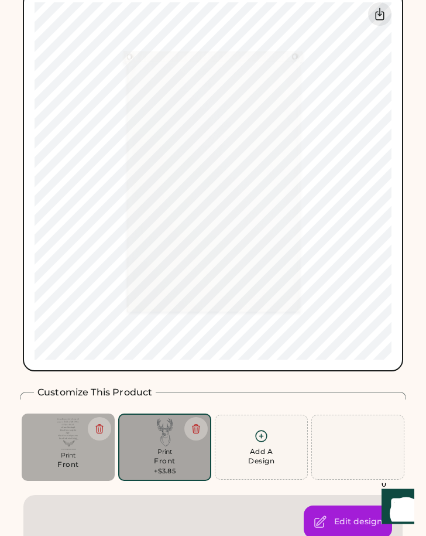
scroll to position [144, 0]
click at [233, 435] on div "Edit design" at bounding box center [358, 522] width 49 height 12
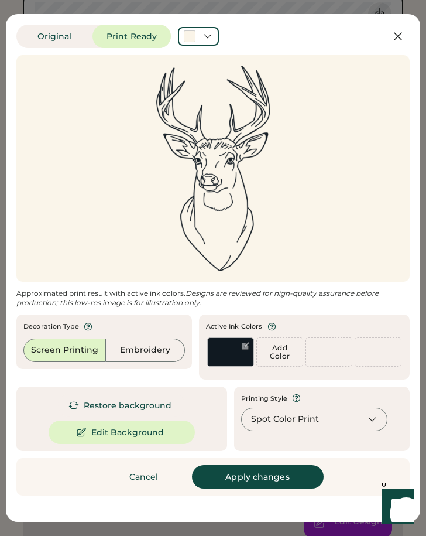
click at [233, 435] on button "Apply changes" at bounding box center [258, 476] width 132 height 23
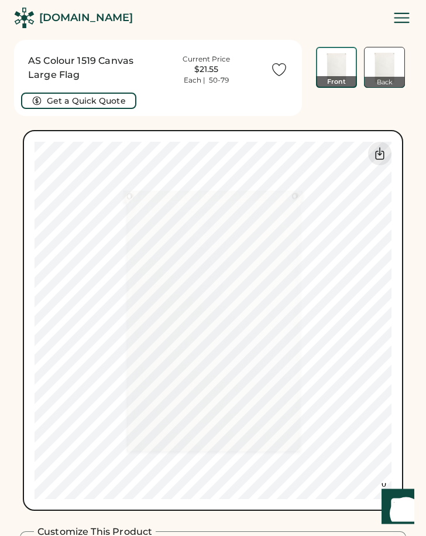
scroll to position [1, 0]
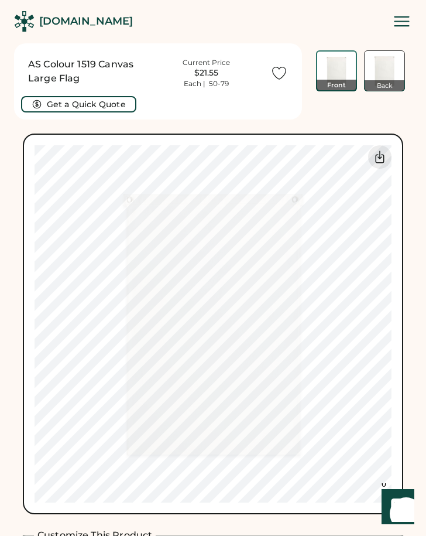
click at [83, 71] on h1 "AS Colour 1519 Canvas Large Flag" at bounding box center [85, 71] width 114 height 28
click at [84, 73] on h1 "AS Colour 1519 Canvas Large Flag" at bounding box center [85, 71] width 114 height 28
click at [104, 21] on div "[DOMAIN_NAME]" at bounding box center [86, 21] width 94 height 15
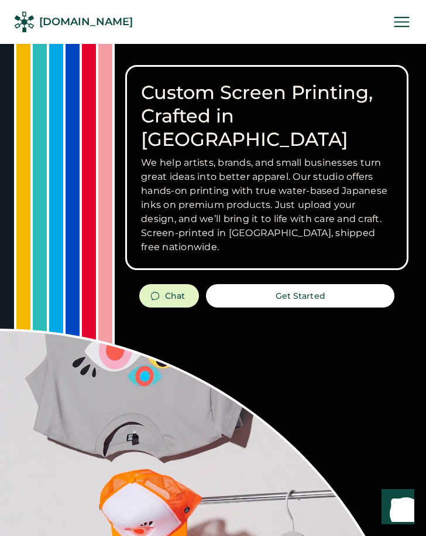
click at [340, 284] on button "Get Started" at bounding box center [300, 295] width 189 height 23
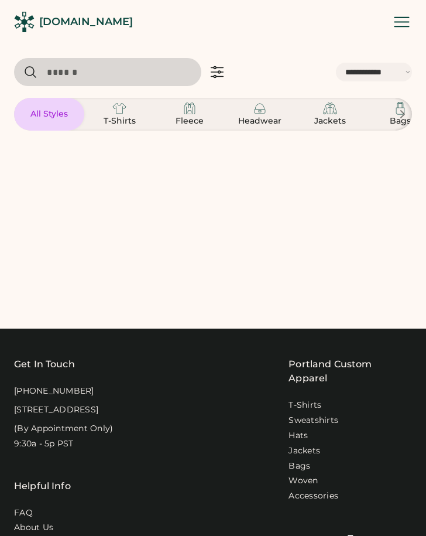
select select "*****"
select select "*"
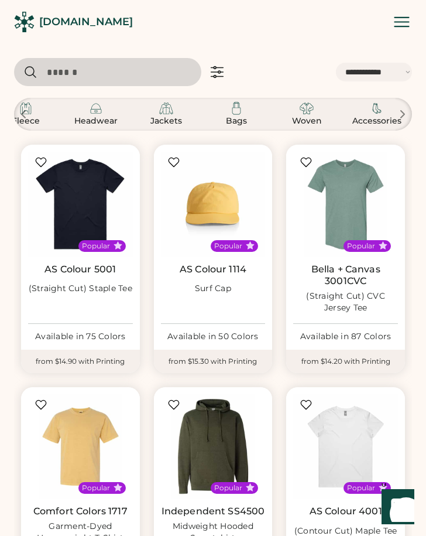
scroll to position [0, 164]
click at [372, 114] on img at bounding box center [377, 108] width 14 height 14
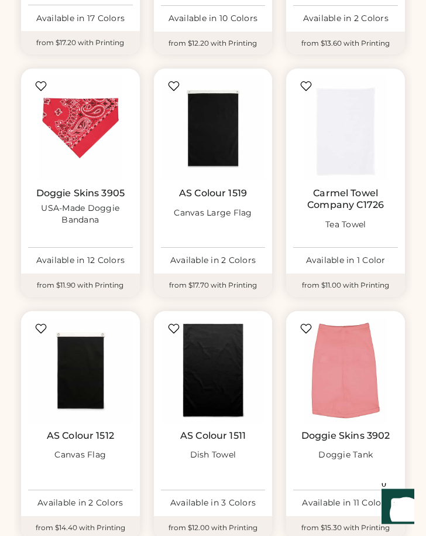
scroll to position [353, 0]
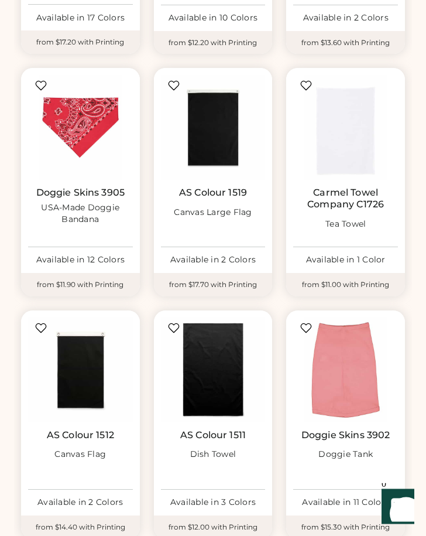
click at [90, 363] on img at bounding box center [80, 370] width 105 height 105
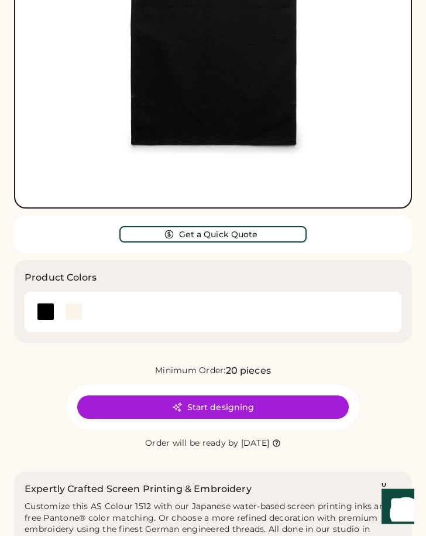
click at [74, 312] on div at bounding box center [74, 312] width 18 height 18
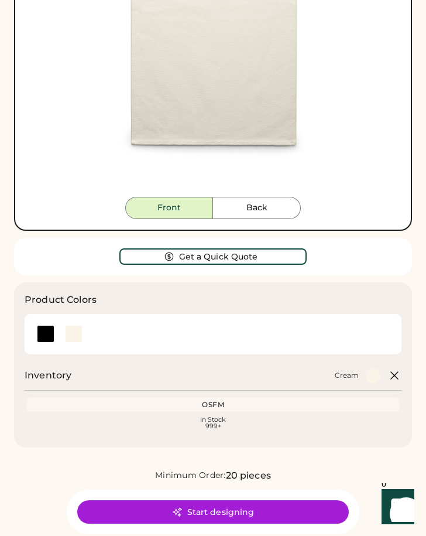
click at [263, 511] on button "Start designing" at bounding box center [213, 511] width 272 height 23
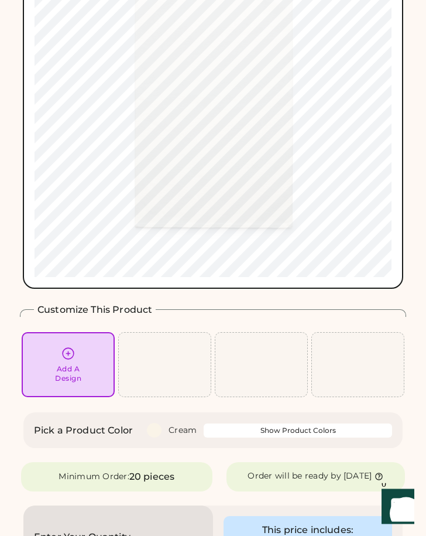
scroll to position [224, 0]
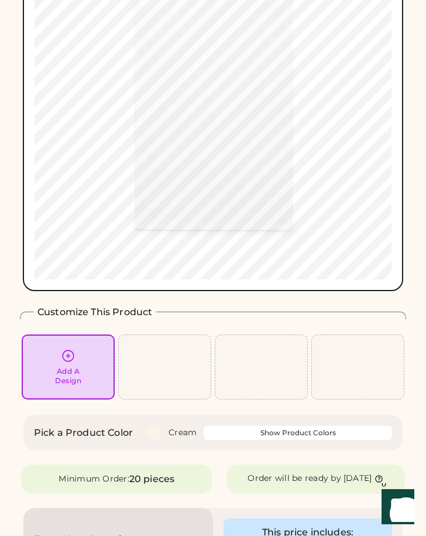
click at [68, 365] on div "Add A Design" at bounding box center [68, 367] width 84 height 37
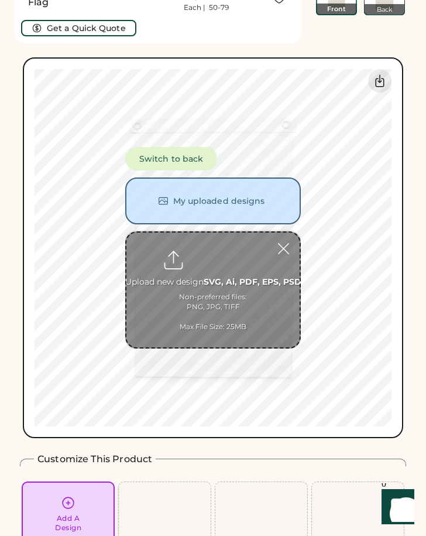
scroll to position [44, 0]
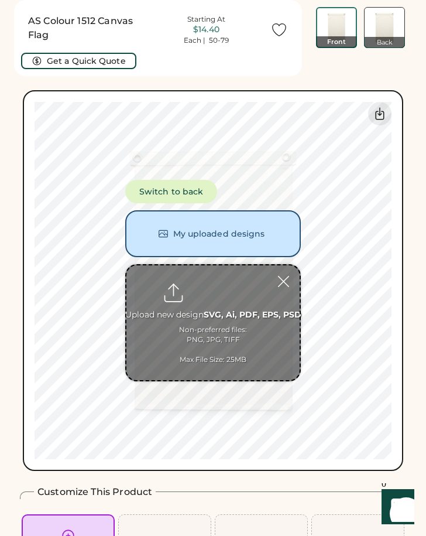
click at [219, 281] on input "file" at bounding box center [213, 322] width 173 height 115
type input "**********"
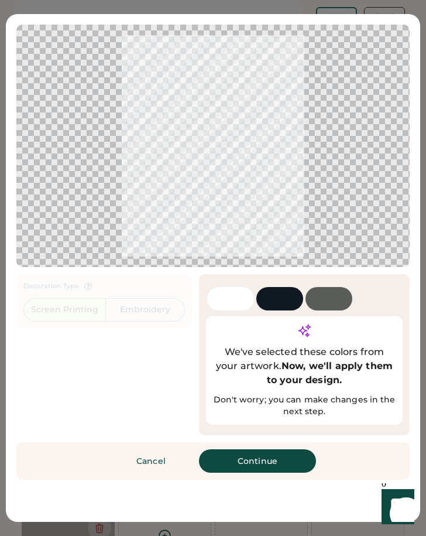
click at [274, 473] on button "Continue" at bounding box center [257, 460] width 117 height 23
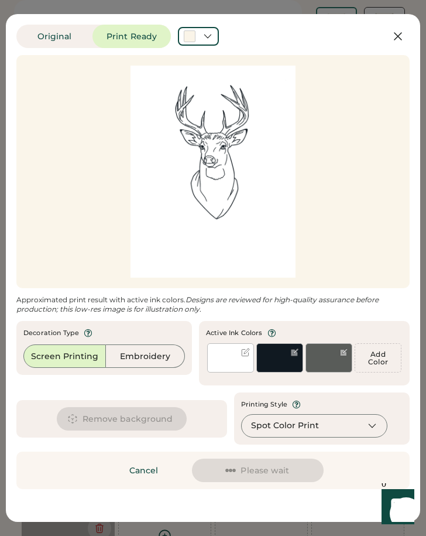
scroll to position [81, 0]
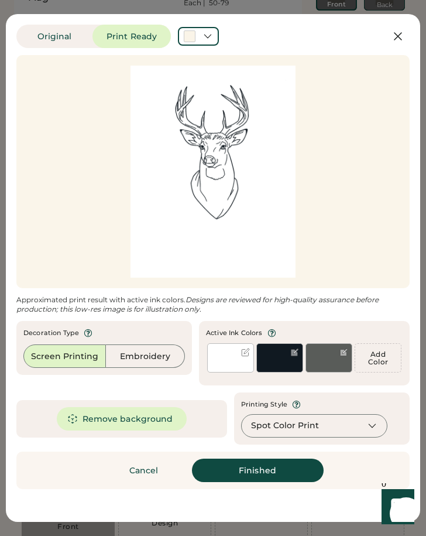
click at [152, 418] on button "Remove background" at bounding box center [122, 418] width 131 height 23
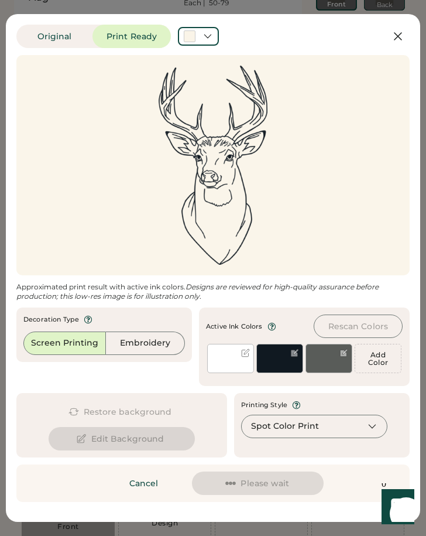
click at [237, 354] on div at bounding box center [230, 358] width 47 height 29
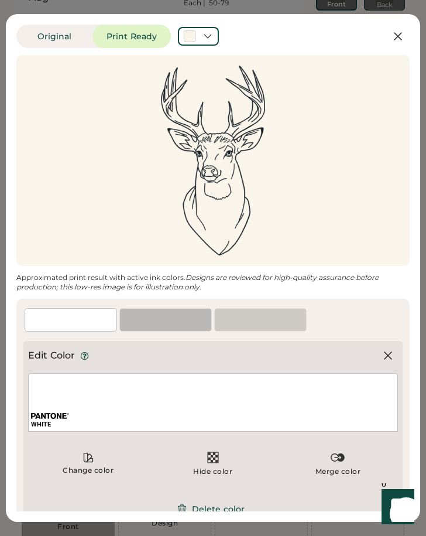
click at [224, 507] on button "Delete color" at bounding box center [213, 508] width 91 height 23
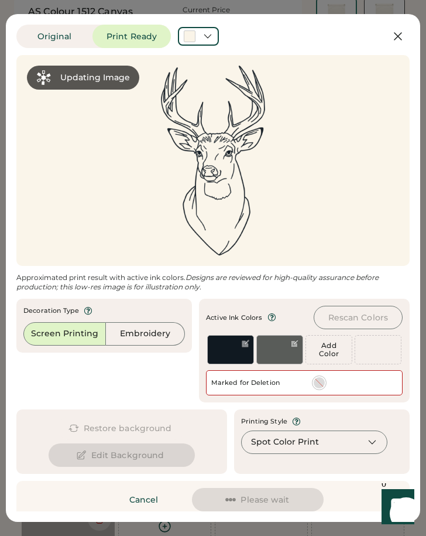
scroll to position [53, 0]
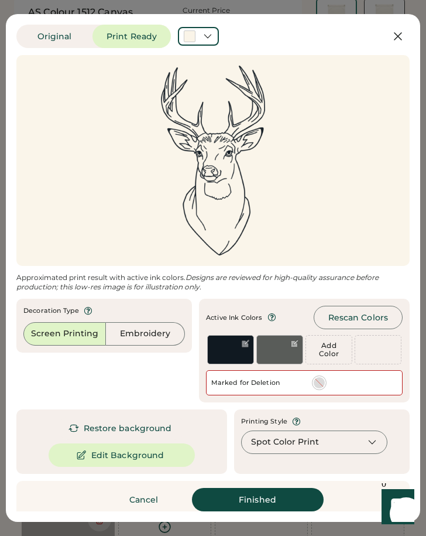
click at [283, 364] on div at bounding box center [280, 358] width 46 height 11
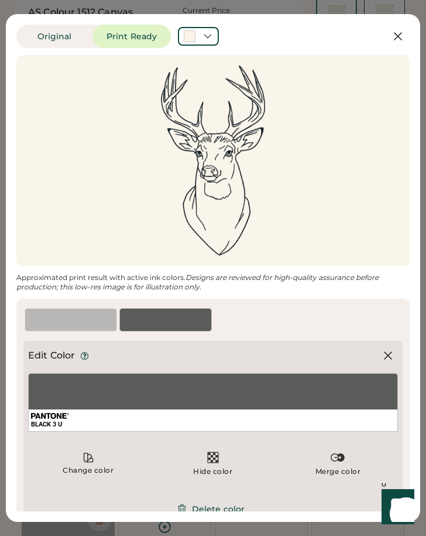
click at [229, 507] on button "Delete color" at bounding box center [213, 508] width 91 height 23
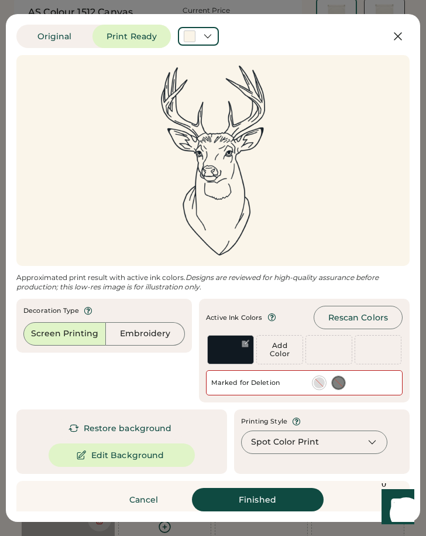
click at [254, 511] on button "Finished" at bounding box center [258, 499] width 132 height 23
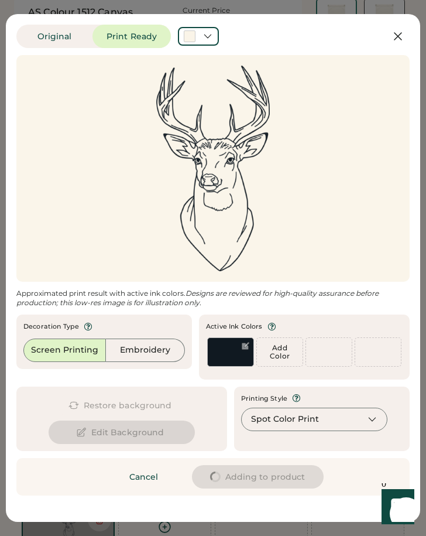
type input "****"
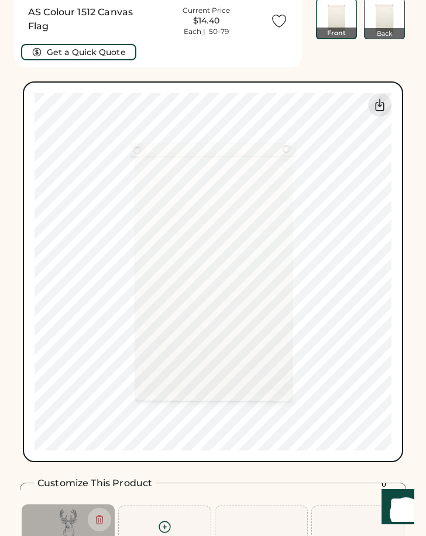
type input "****"
type input "*****"
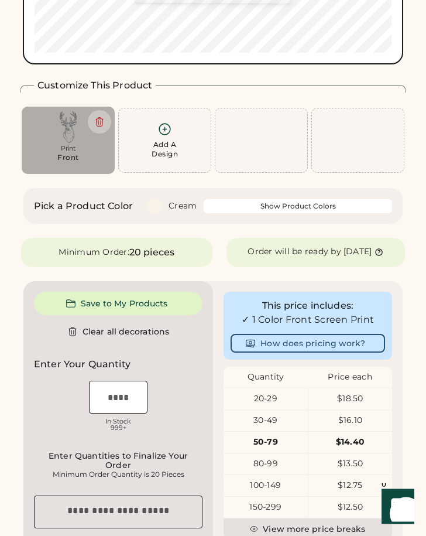
scroll to position [451, 0]
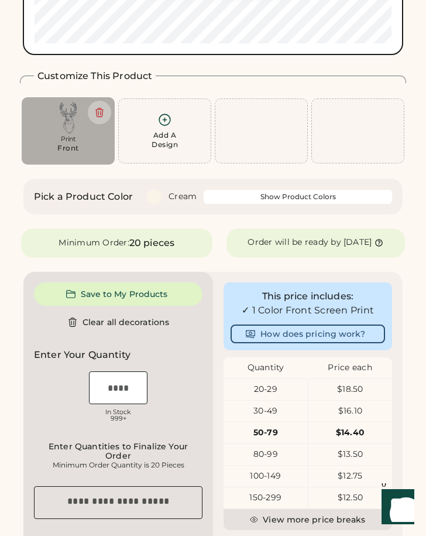
click at [128, 383] on input "tel" at bounding box center [118, 387] width 59 height 33
type input "**"
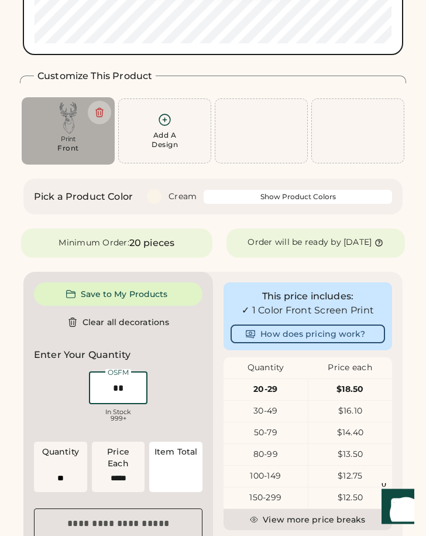
type input "******"
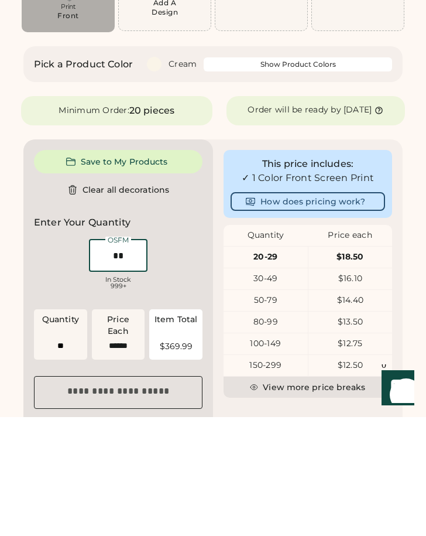
scroll to position [479, 0]
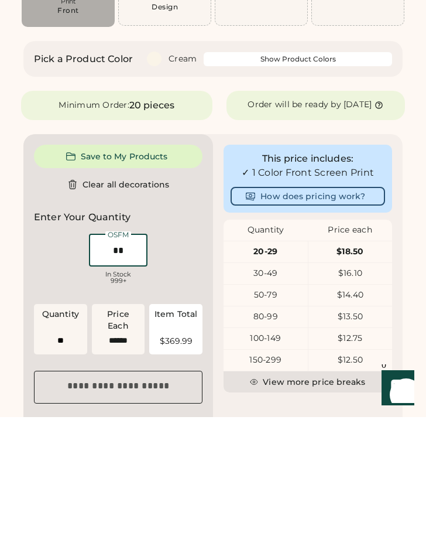
type input "**"
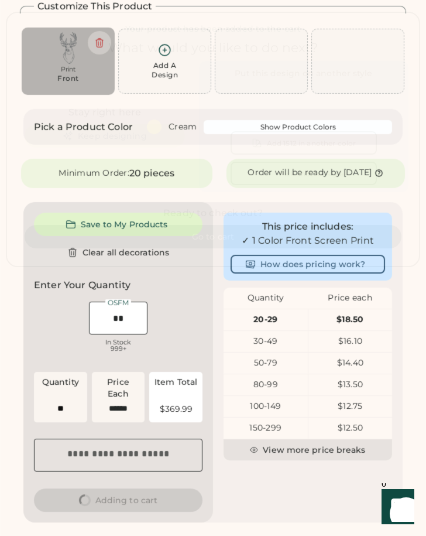
scroll to position [0, 0]
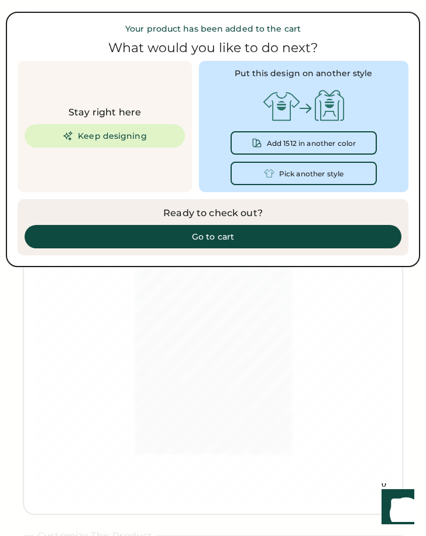
click at [358, 237] on div "Go to cart" at bounding box center [213, 237] width 349 height 8
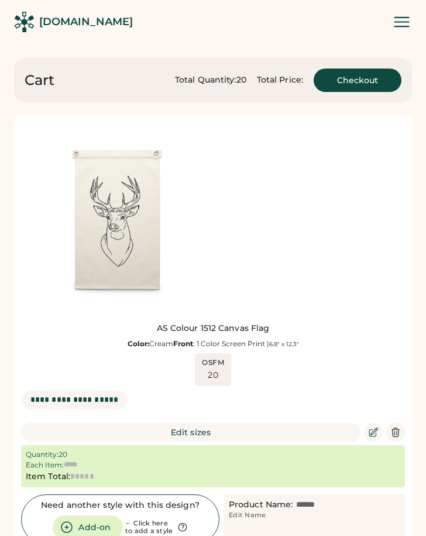
type input "******"
type input "*******"
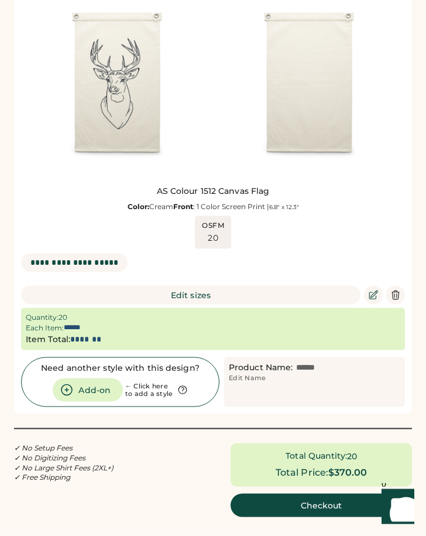
scroll to position [129, 0]
